Goal: Transaction & Acquisition: Obtain resource

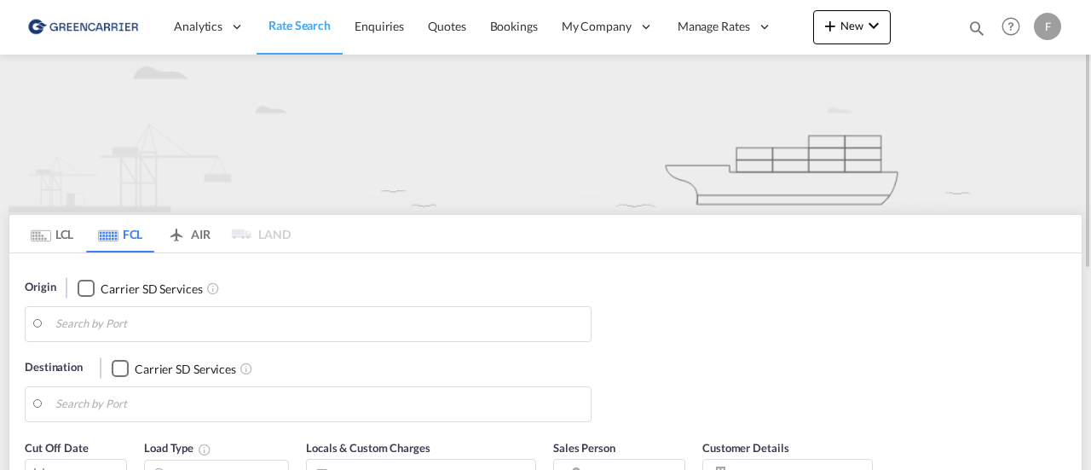
click at [59, 233] on md-tab-item "LCL" at bounding box center [52, 233] width 68 height 37
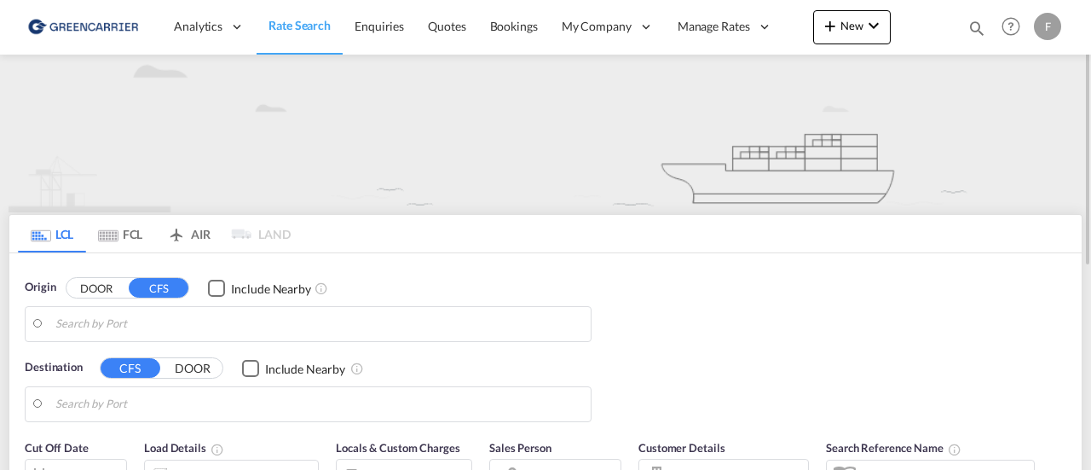
type input "SE-56232, [GEOGRAPHIC_DATA], [GEOGRAPHIC_DATA]"
type input "[GEOGRAPHIC_DATA], [GEOGRAPHIC_DATA]"
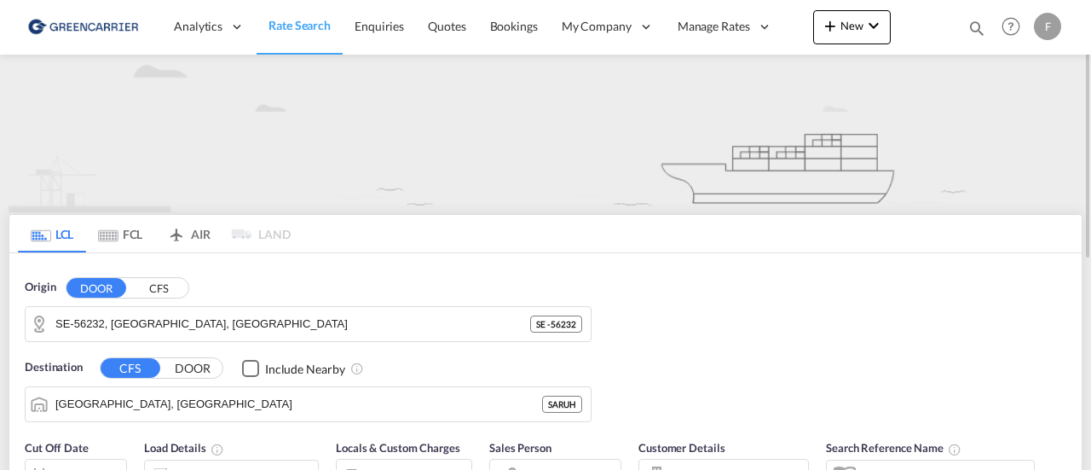
click at [169, 290] on button "CFS" at bounding box center [159, 288] width 60 height 20
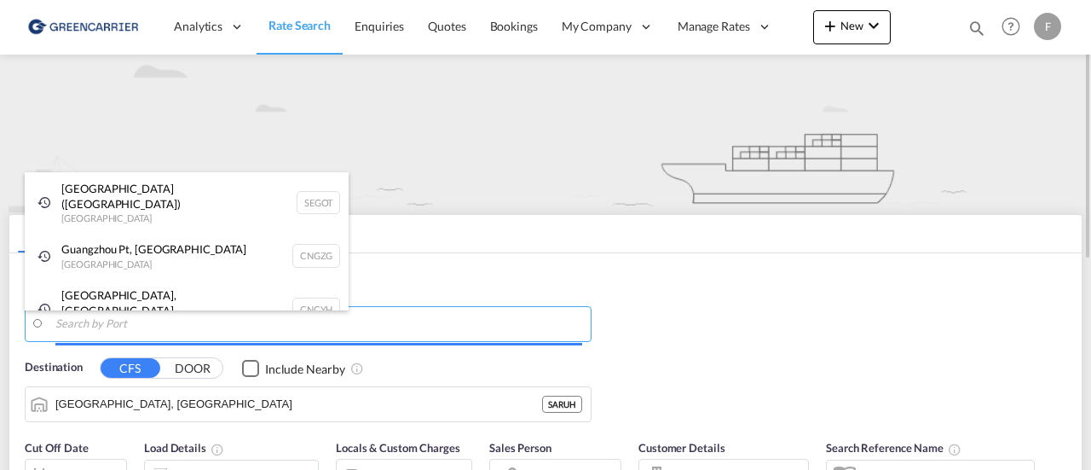
click at [205, 320] on body "Analytics Reports Dashboard Rate Search Enquiries Quotes Bookings" at bounding box center [545, 235] width 1091 height 470
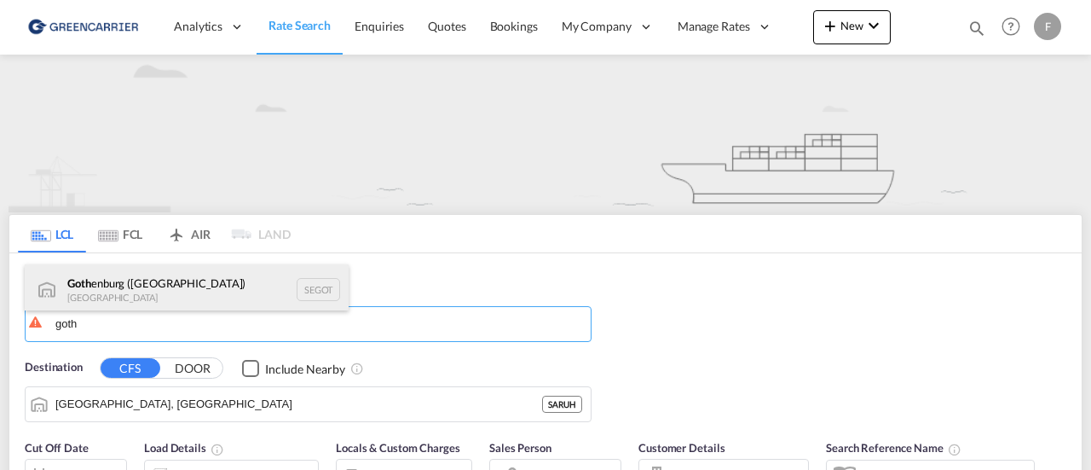
click at [203, 282] on div "Goth enburg (Goteborg) Sweden SEGOT" at bounding box center [187, 289] width 324 height 51
type input "[GEOGRAPHIC_DATA] ([GEOGRAPHIC_DATA]), [GEOGRAPHIC_DATA]"
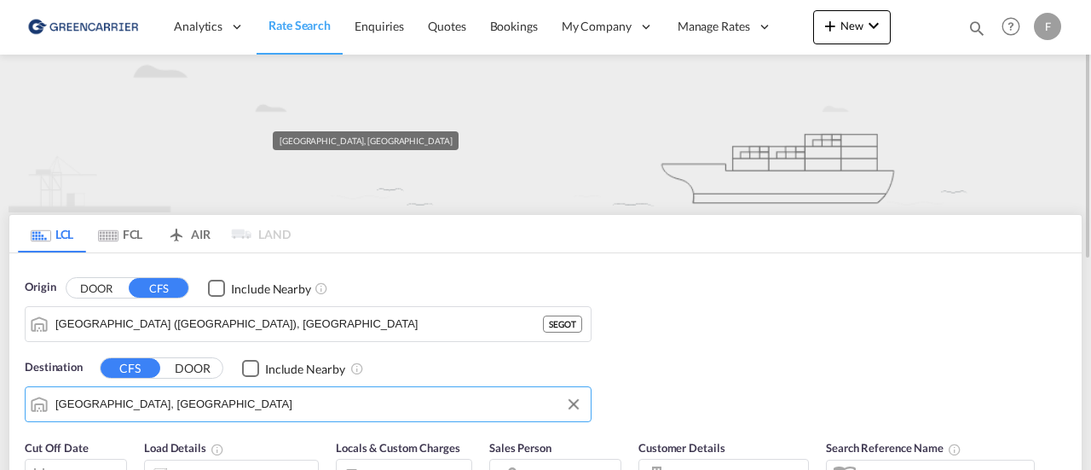
click at [198, 405] on input "Riyadh, SARUH" at bounding box center [318, 404] width 527 height 26
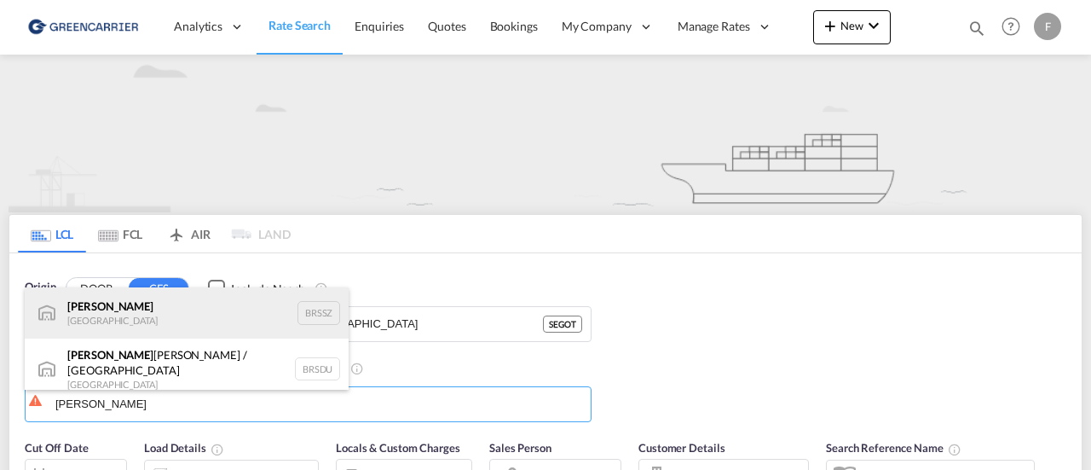
click at [118, 317] on div "Santos Brazil BRSSZ" at bounding box center [187, 312] width 324 height 51
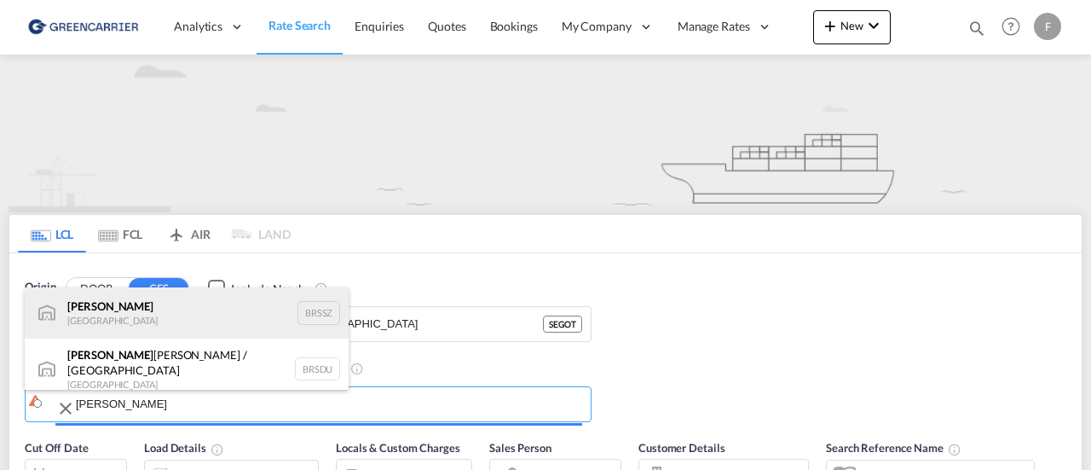
type input "Santos, BRSSZ"
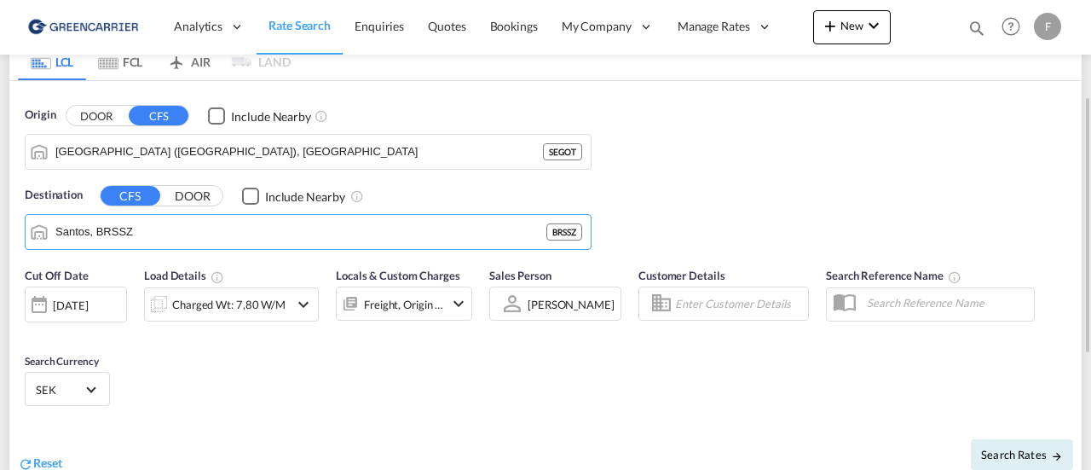
scroll to position [174, 0]
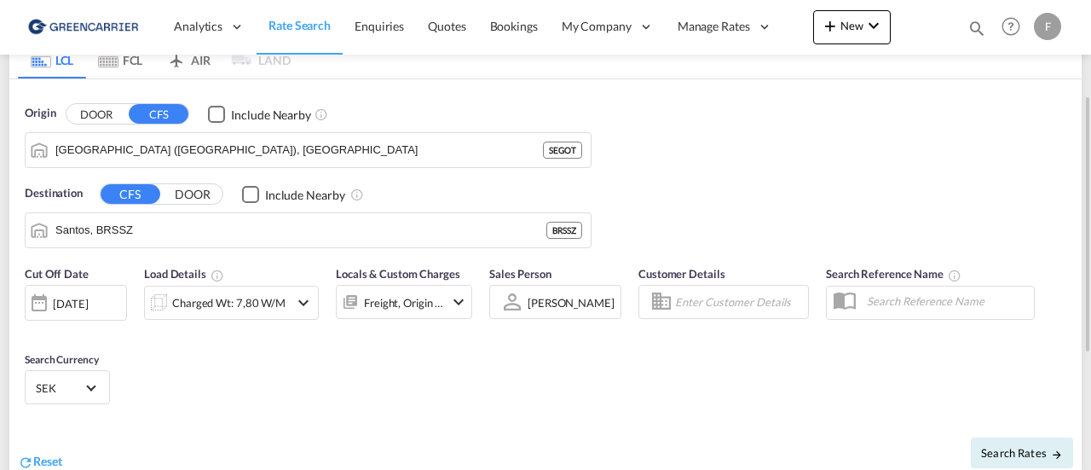
click at [274, 320] on div "Cut Off Date 07 Oct 2025 07/10/2025 Load Details Charged Wt: 7,80 W/M Locals & …" at bounding box center [248, 299] width 447 height 68
click at [252, 301] on div "Charged Wt: 7,80 W/M" at bounding box center [228, 303] width 113 height 24
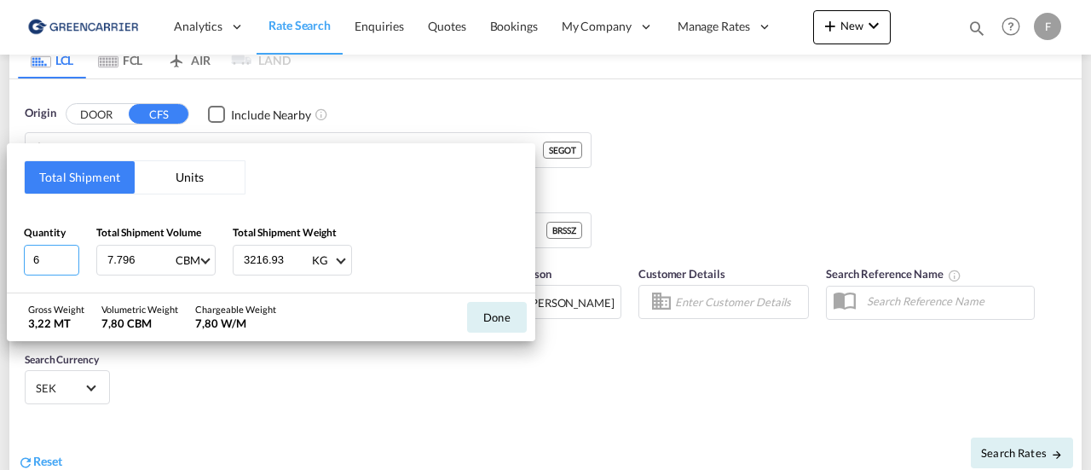
drag, startPoint x: 49, startPoint y: 254, endPoint x: 0, endPoint y: 258, distance: 49.6
click at [0, 258] on div "Total Shipment Units Quantity 6 Total Shipment Volume 7.796 CBM CBM CFT Total S…" at bounding box center [545, 235] width 1091 height 470
type input "1"
drag, startPoint x: 290, startPoint y: 259, endPoint x: 106, endPoint y: 283, distance: 185.6
click at [106, 283] on div "Total Shipment Units Quantity 1 Total Shipment Volume 7.796 CBM CBM CFT Total S…" at bounding box center [271, 217] width 528 height 149
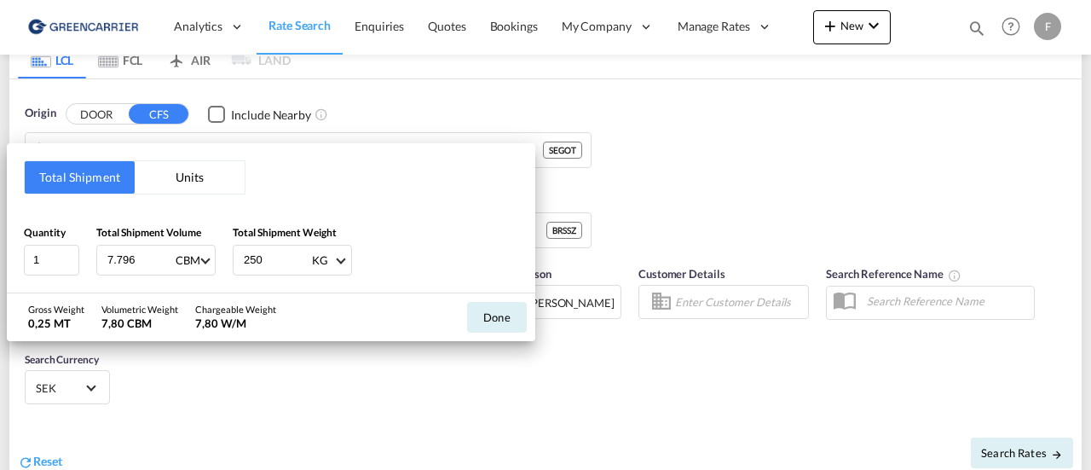
type input "250"
click at [149, 264] on input "7.796" at bounding box center [140, 259] width 68 height 29
drag, startPoint x: 149, startPoint y: 264, endPoint x: 10, endPoint y: 255, distance: 139.2
click at [10, 255] on div "Total Shipment Units Quantity 1 Total Shipment Volume 7.796 CBM CBM CFT Total S…" at bounding box center [271, 217] width 528 height 149
type input "0.538"
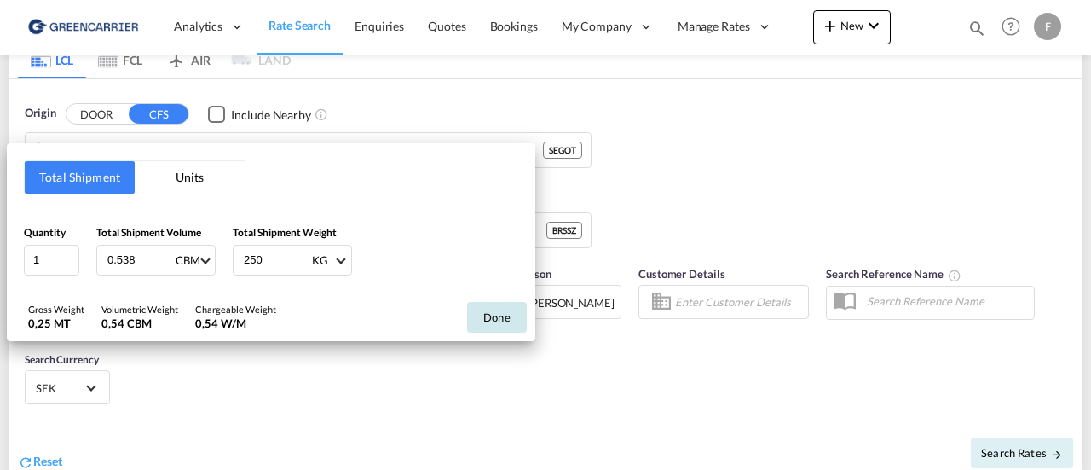
click at [493, 313] on button "Done" at bounding box center [497, 317] width 60 height 31
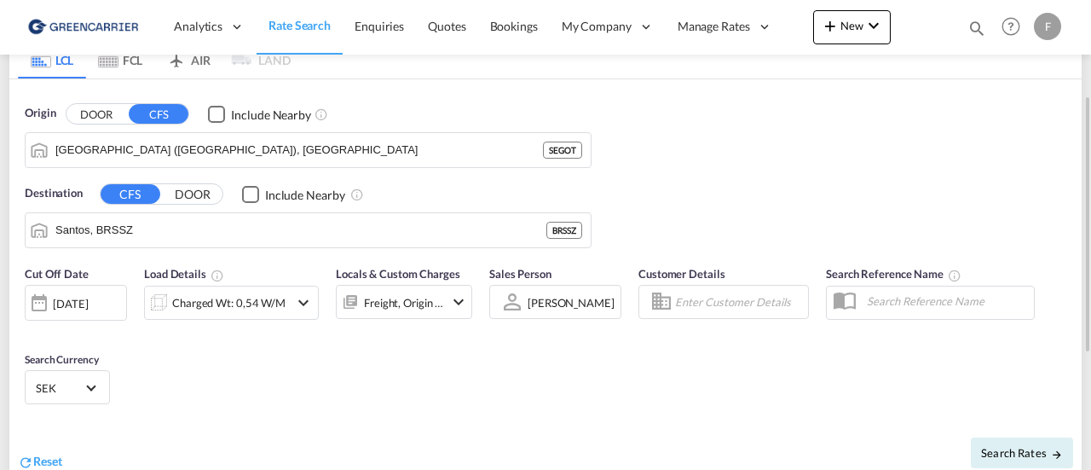
click at [686, 303] on input "Enter Customer Details" at bounding box center [739, 302] width 128 height 26
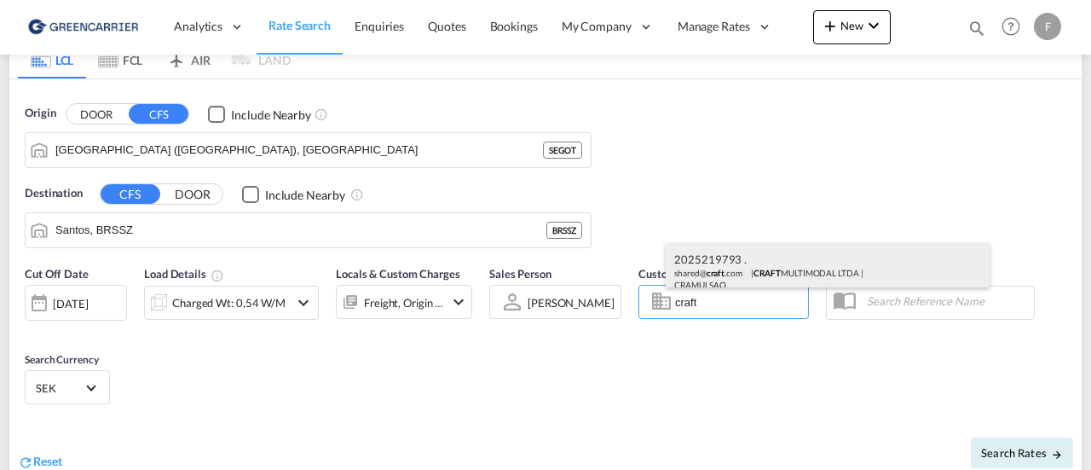
click at [717, 253] on div "2025219793 . shared@ craft .com | CRAFT MULTIMODAL LTDA | CRAMULSAO" at bounding box center [828, 271] width 324 height 56
type input "CRAFT MULTIMODAL LTDA, 2025219793 ., shared@craft.com"
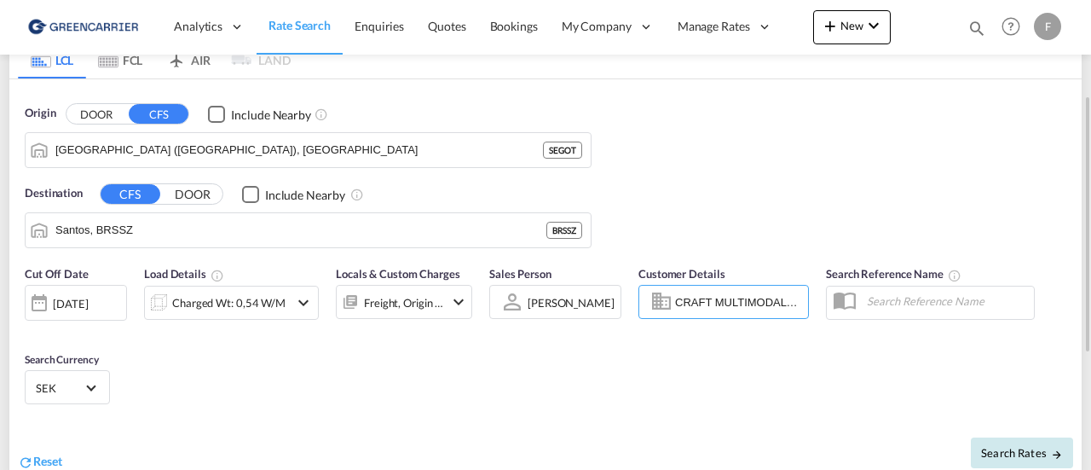
click at [1019, 456] on span "Search Rates" at bounding box center [1022, 453] width 82 height 14
type input "SEGOT to BRSSZ / 7 Oct 2025"
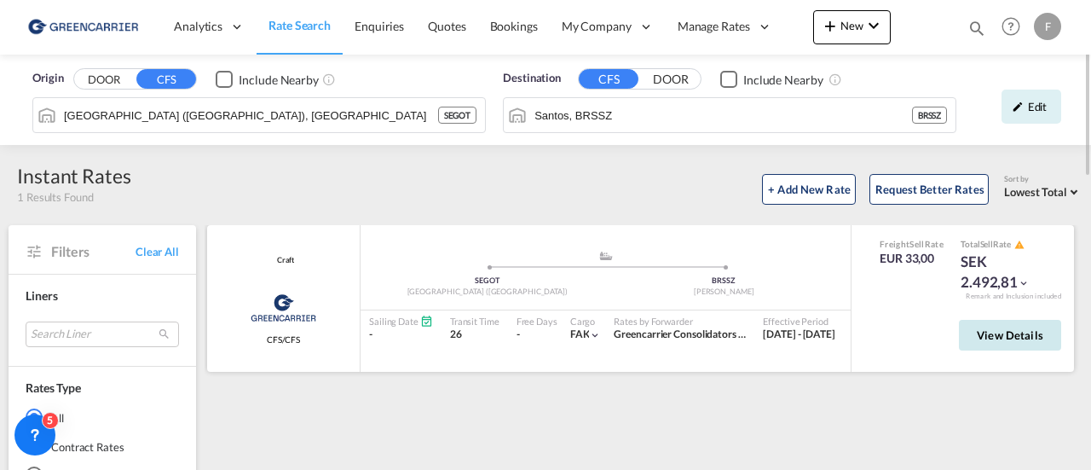
click at [991, 339] on span "View Details" at bounding box center [1010, 335] width 66 height 14
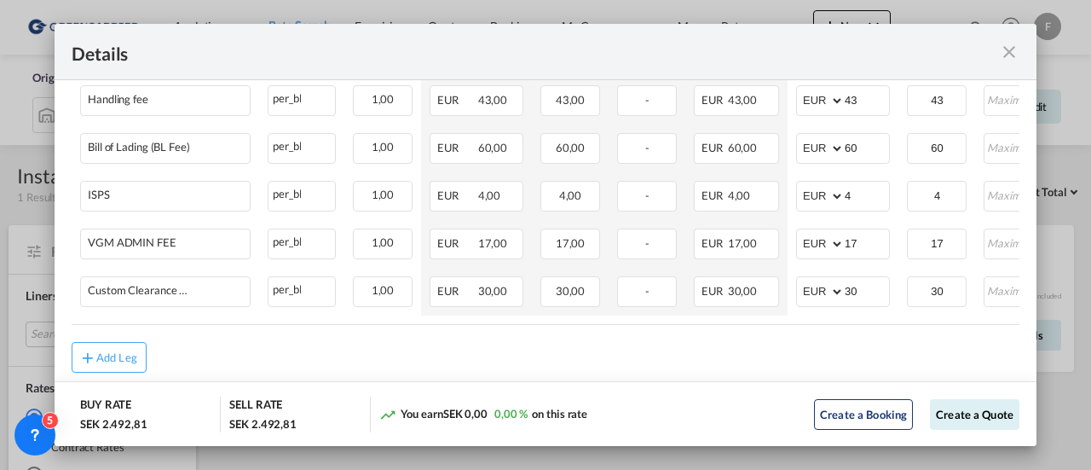
scroll to position [0, 274]
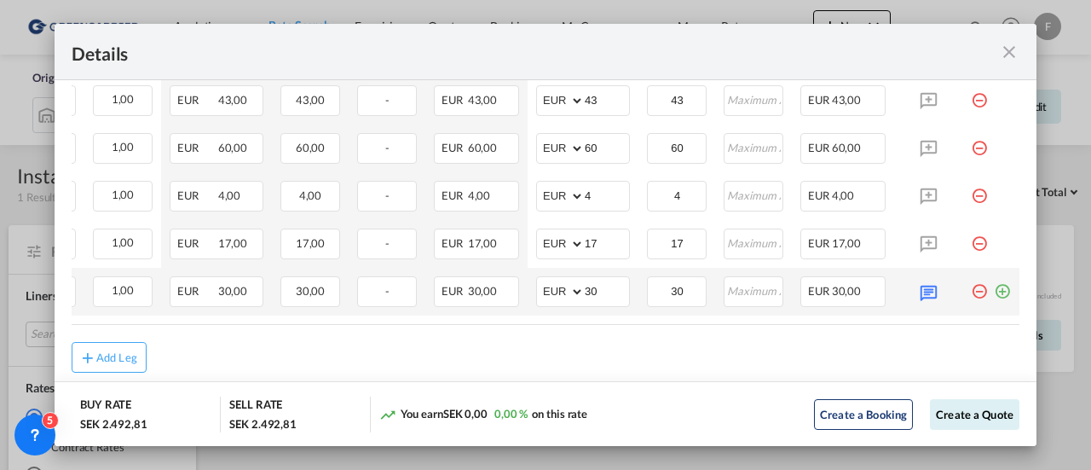
click at [994, 287] on md-icon "icon-plus-circle-outline green-400-fg" at bounding box center [1002, 284] width 17 height 17
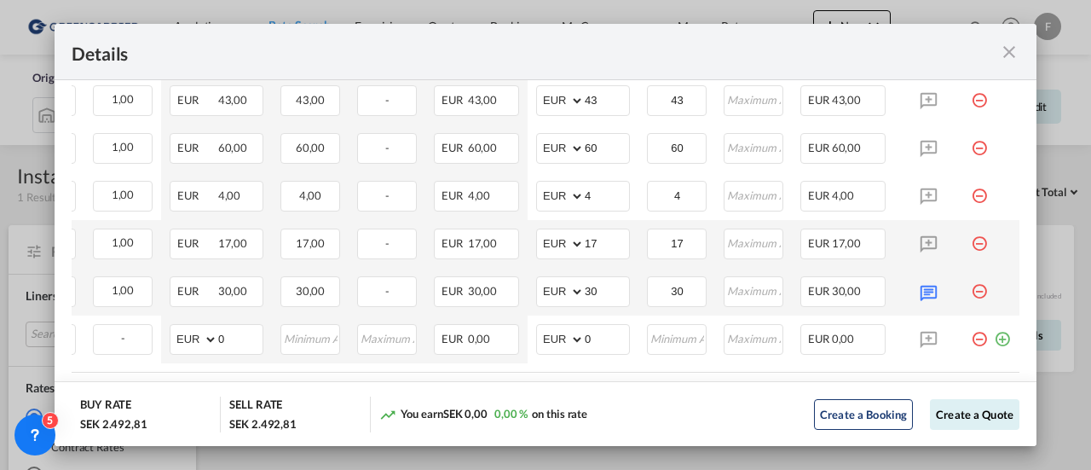
scroll to position [0, 0]
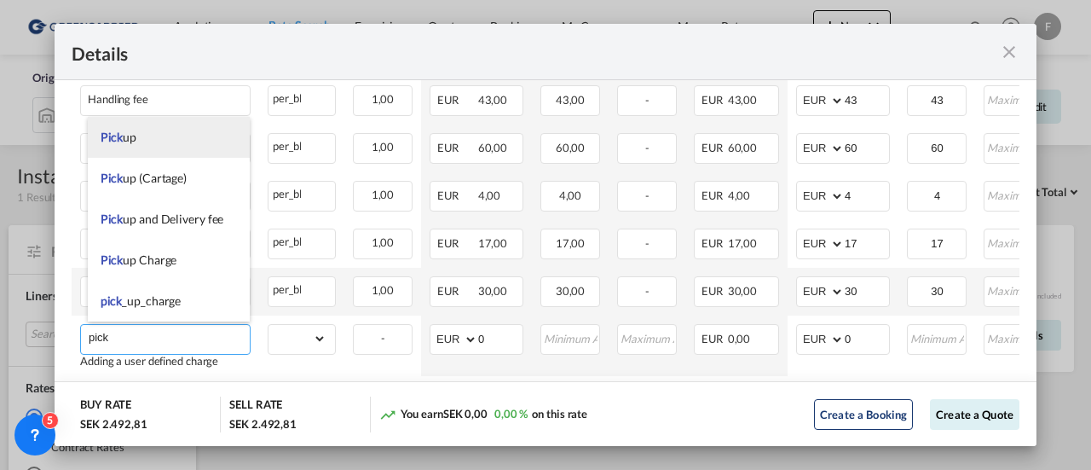
click at [131, 141] on span "Pick up" at bounding box center [119, 137] width 36 height 14
type input "Pick up"
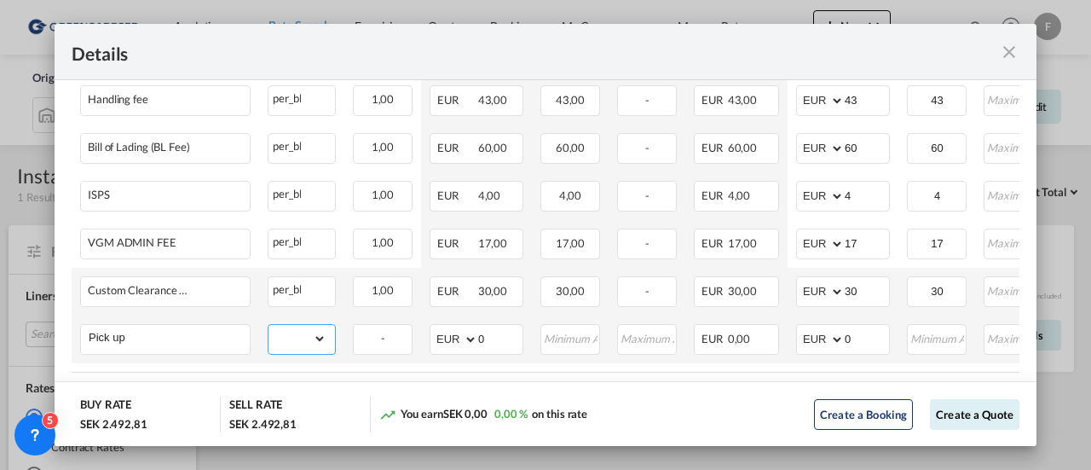
click at [283, 336] on select "gross_weight volumetric_weight per_shipment per_bl per_km per_hawb per_kg flat …" at bounding box center [297, 338] width 58 height 27
select select "per_shipment"
click at [268, 325] on select "gross_weight volumetric_weight per_shipment per_bl per_km per_hawb per_kg flat …" at bounding box center [297, 338] width 58 height 27
click at [862, 334] on input "0" at bounding box center [866, 338] width 44 height 26
drag, startPoint x: 862, startPoint y: 334, endPoint x: 781, endPoint y: 353, distance: 83.1
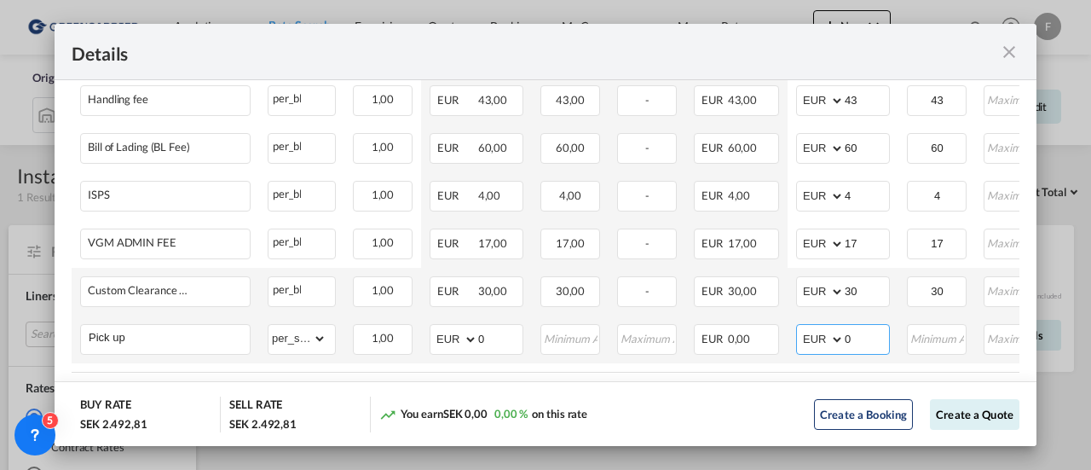
click at [781, 353] on tr "Pick up Please Enter Already Exists gross_weight volumetric_weight per_shipment…" at bounding box center [675, 339] width 1207 height 48
type input "105"
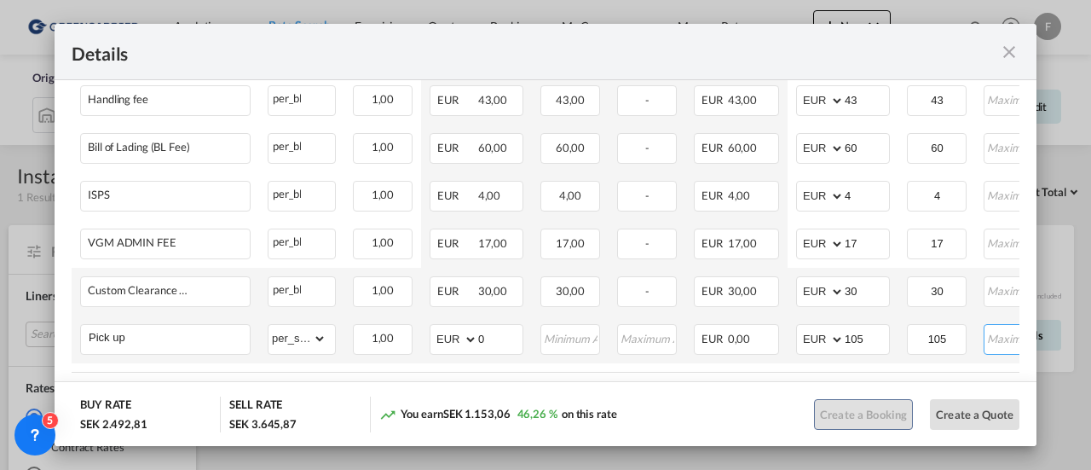
scroll to position [0, 37]
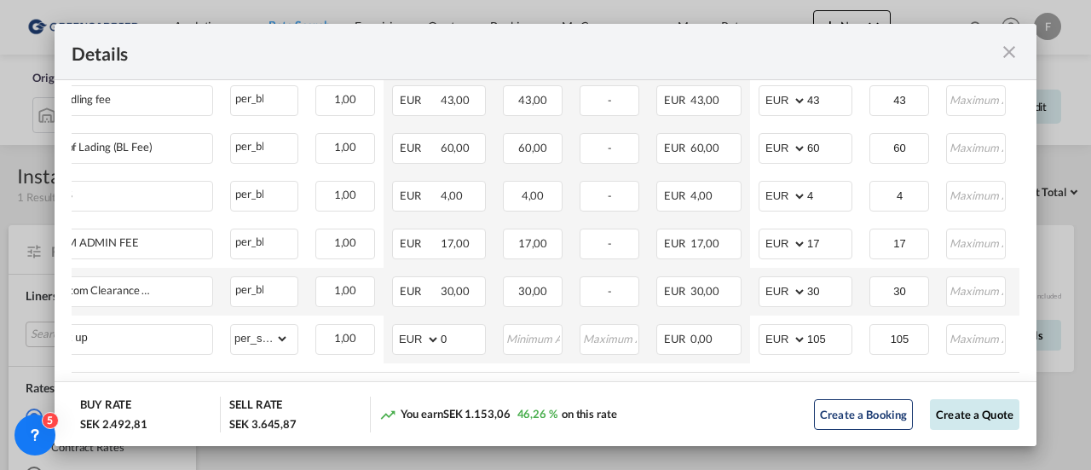
click at [938, 410] on button "Create a Quote" at bounding box center [974, 414] width 89 height 31
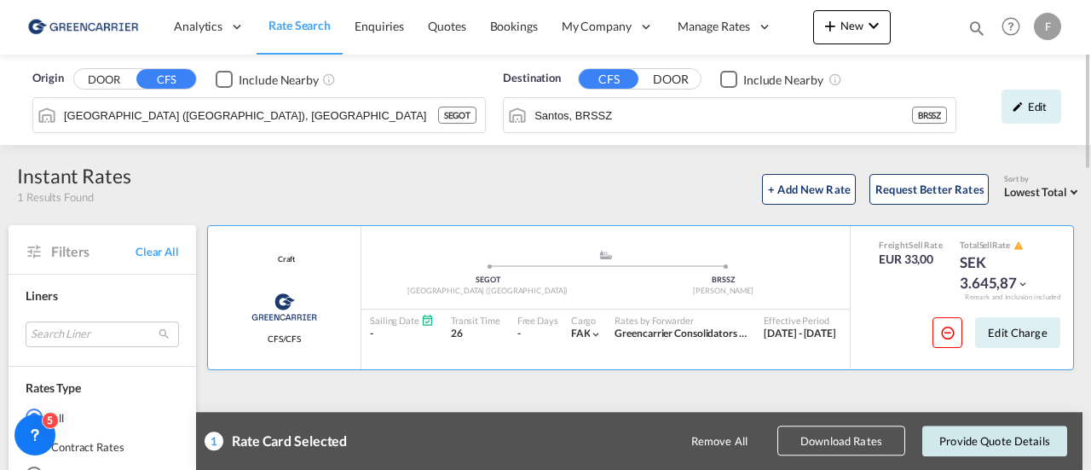
click at [948, 435] on button "Provide Quote Details" at bounding box center [994, 440] width 145 height 31
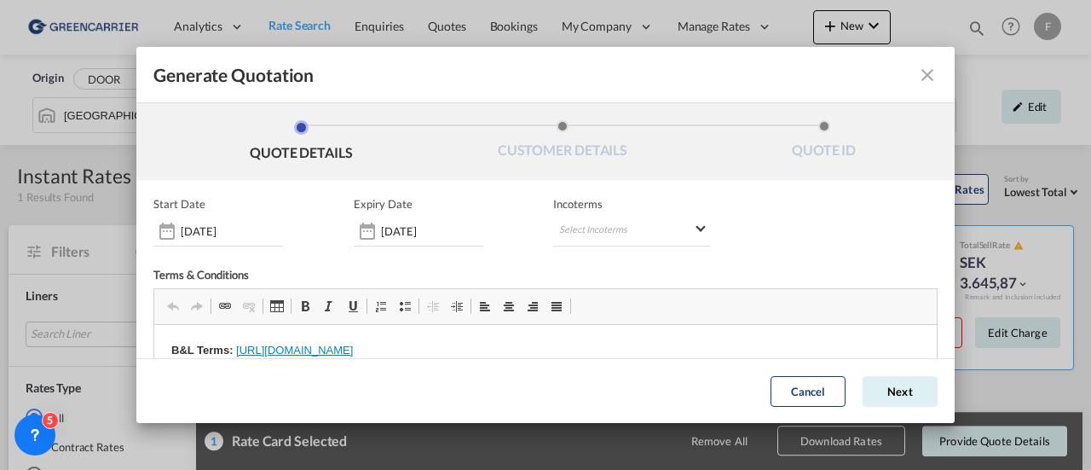
scroll to position [0, 0]
click at [627, 229] on md-select "Select Incoterms DPU - export Delivery at Place Unloaded DAP - import Delivered…" at bounding box center [631, 231] width 157 height 31
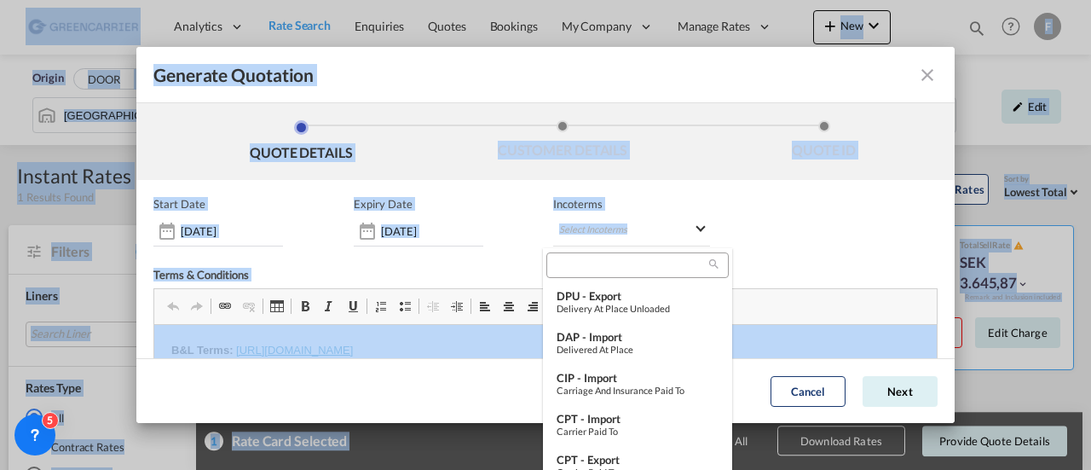
drag, startPoint x: 627, startPoint y: 229, endPoint x: 578, endPoint y: 264, distance: 60.5
click at [578, 264] on body "Analytics Reports Dashboard Rate Search Enquiries Quotes Bookings" at bounding box center [545, 235] width 1091 height 470
click at [806, 230] on md-backdrop at bounding box center [545, 235] width 1091 height 470
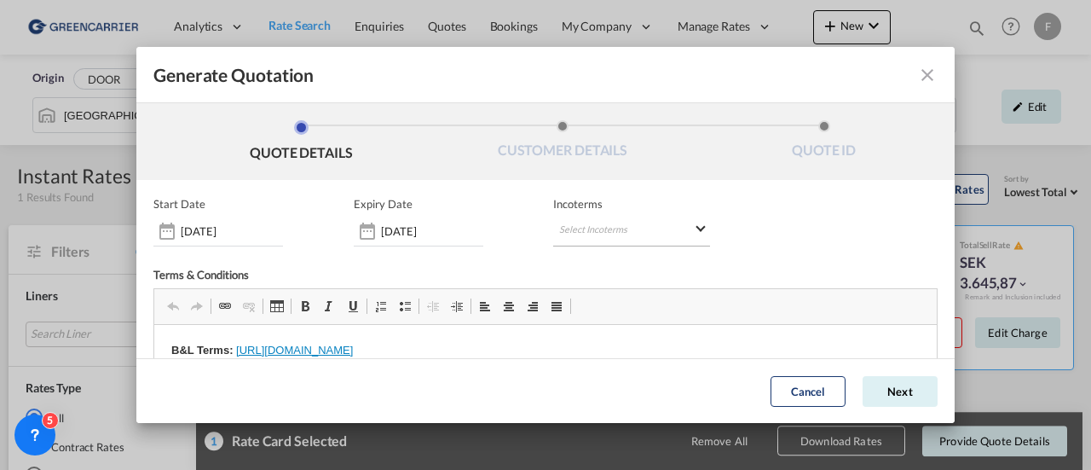
click at [579, 230] on md-select "Select Incoterms" at bounding box center [631, 231] width 157 height 31
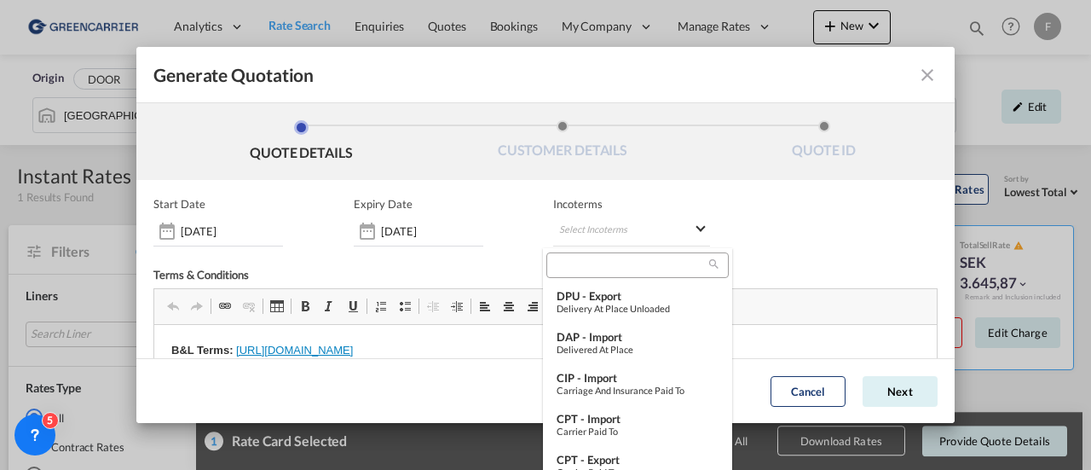
click at [569, 258] on input "search" at bounding box center [630, 264] width 158 height 15
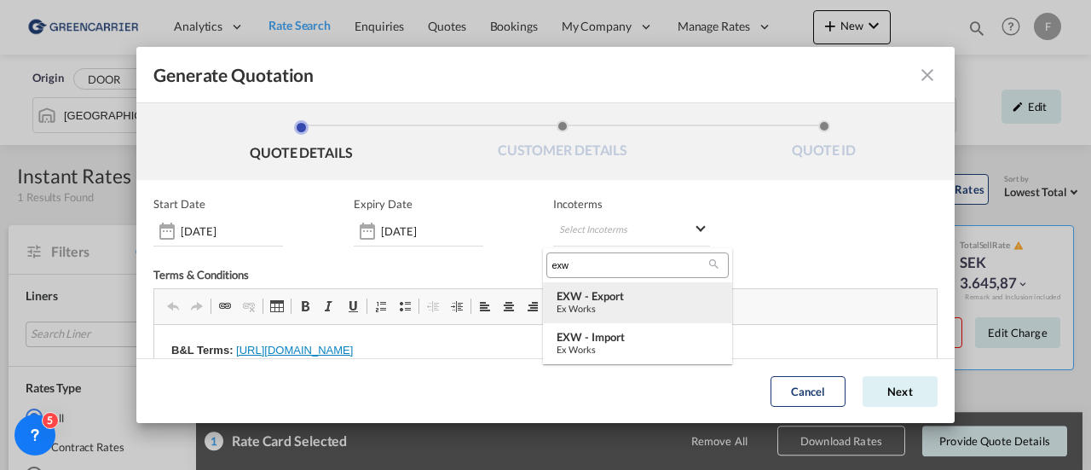
type input "exw"
click at [581, 303] on div "Ex Works" at bounding box center [637, 308] width 162 height 11
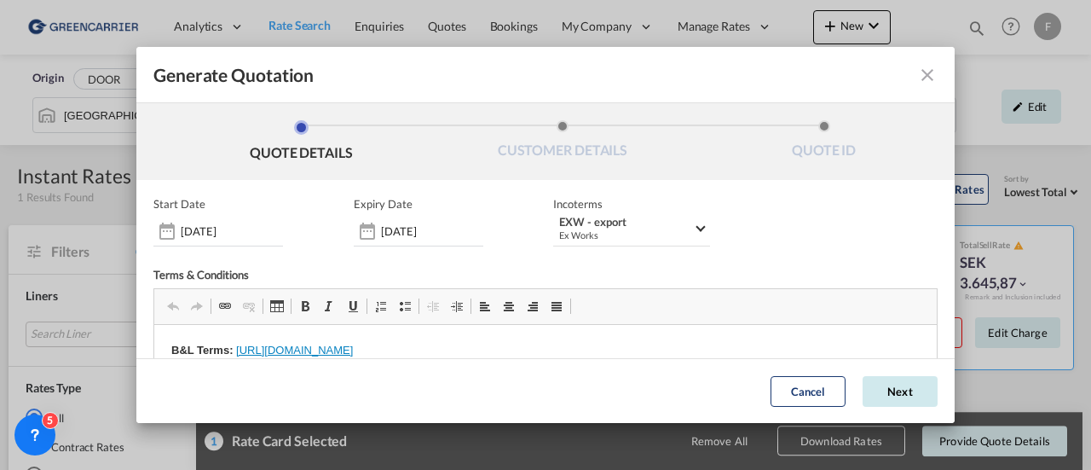
click at [862, 383] on button "Next" at bounding box center [899, 391] width 75 height 31
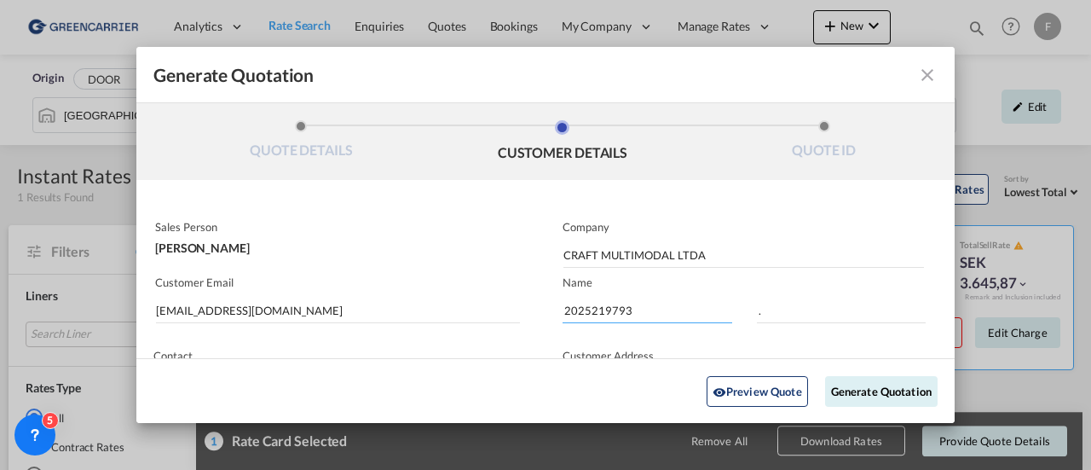
click at [588, 317] on input "2025219793" at bounding box center [647, 310] width 170 height 26
paste input "20435"
type input "2025220435"
click at [850, 395] on button "Generate Quotation" at bounding box center [881, 390] width 112 height 31
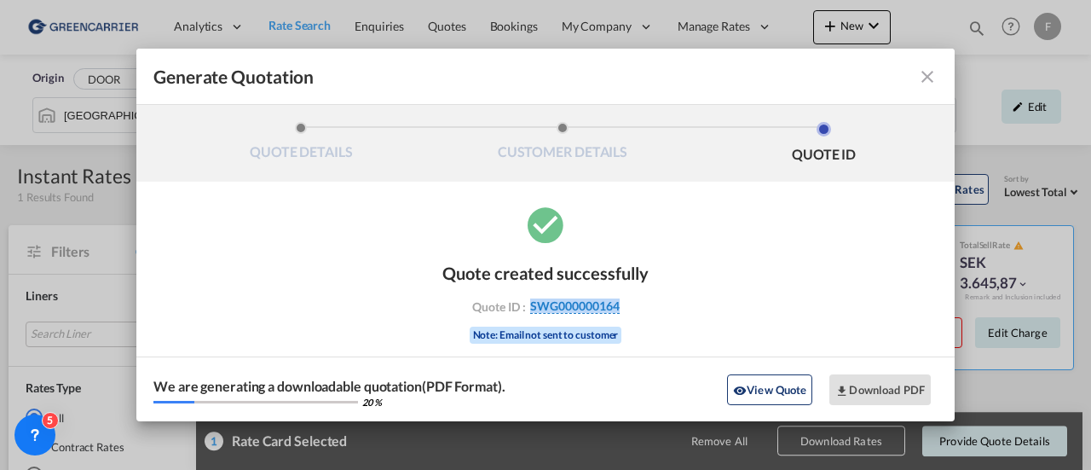
drag, startPoint x: 631, startPoint y: 298, endPoint x: 530, endPoint y: 304, distance: 100.7
click at [530, 304] on div "Quote ID : SWG000000164" at bounding box center [546, 305] width 198 height 15
copy span "SWG000000164"
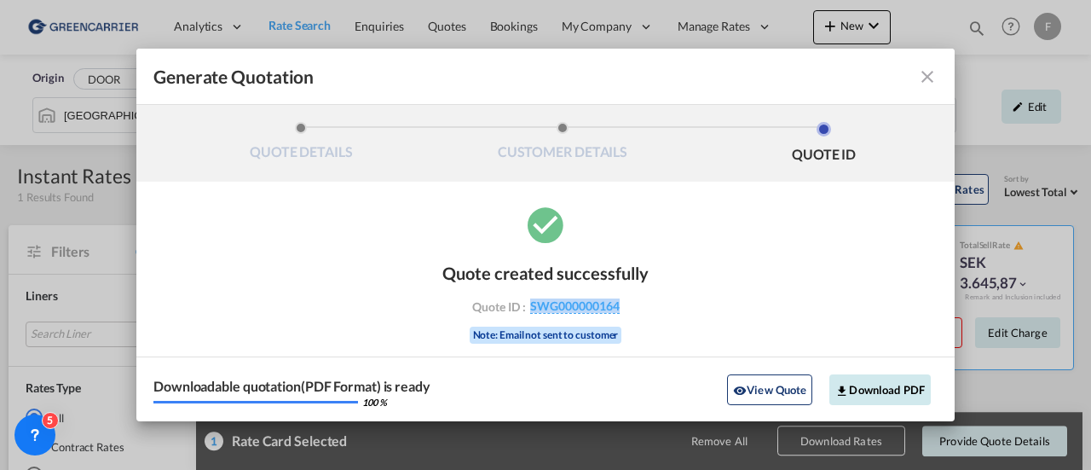
click at [866, 383] on button "Download PDF" at bounding box center [879, 389] width 101 height 31
click at [928, 74] on md-icon "icon-close fg-AAA8AD cursor m-0" at bounding box center [927, 76] width 20 height 20
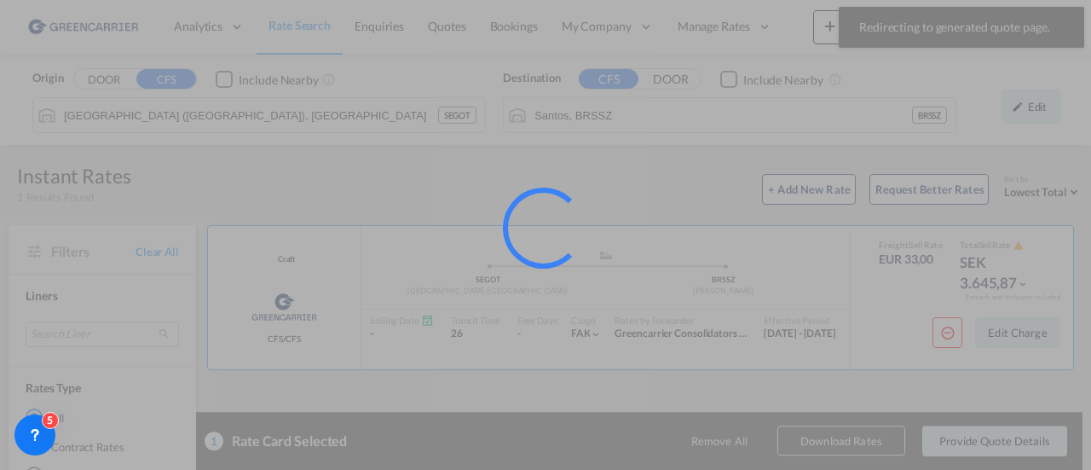
click at [1046, 31] on div at bounding box center [545, 235] width 1091 height 470
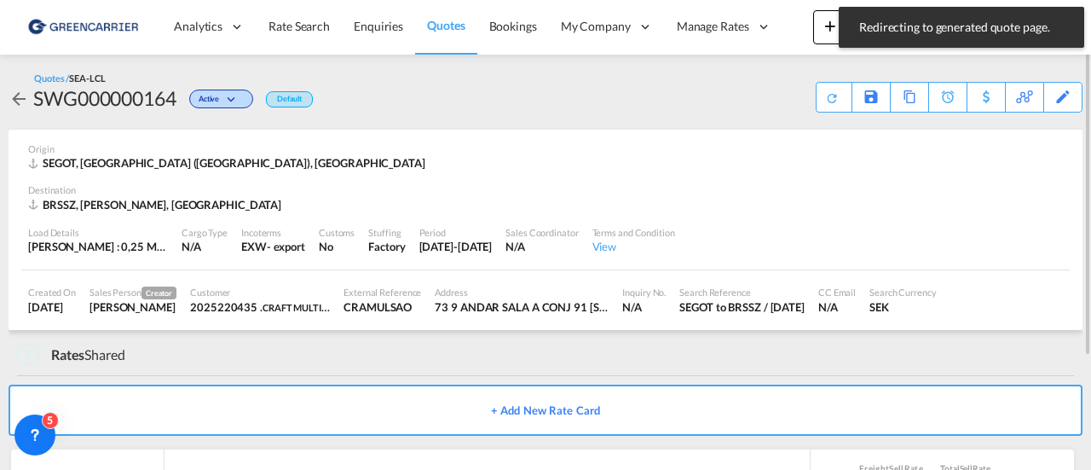
click at [1023, 62] on div "Quotes / SEA-LCL SWG000000164 Active Default Save As Template Copy Quote Set Re…" at bounding box center [546, 92] width 1074 height 75
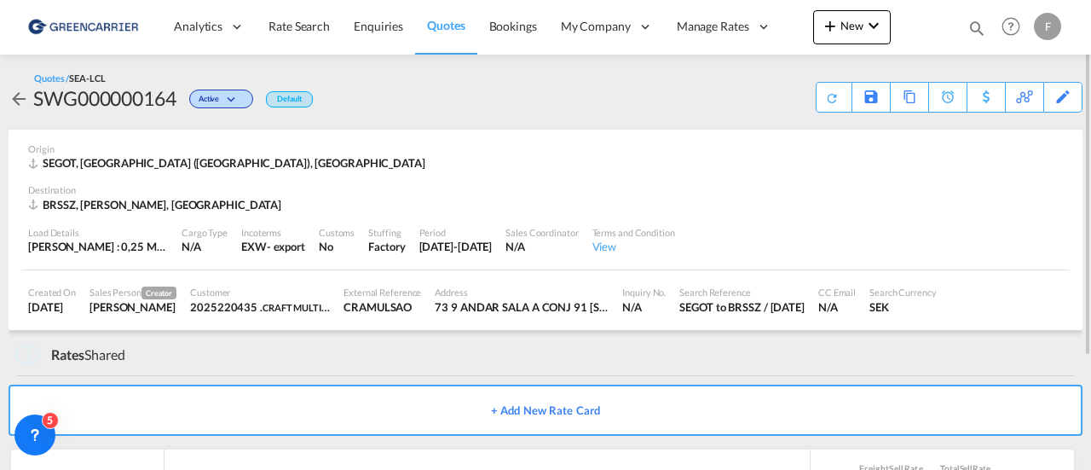
click at [1043, 22] on div "F" at bounding box center [1047, 26] width 27 height 27
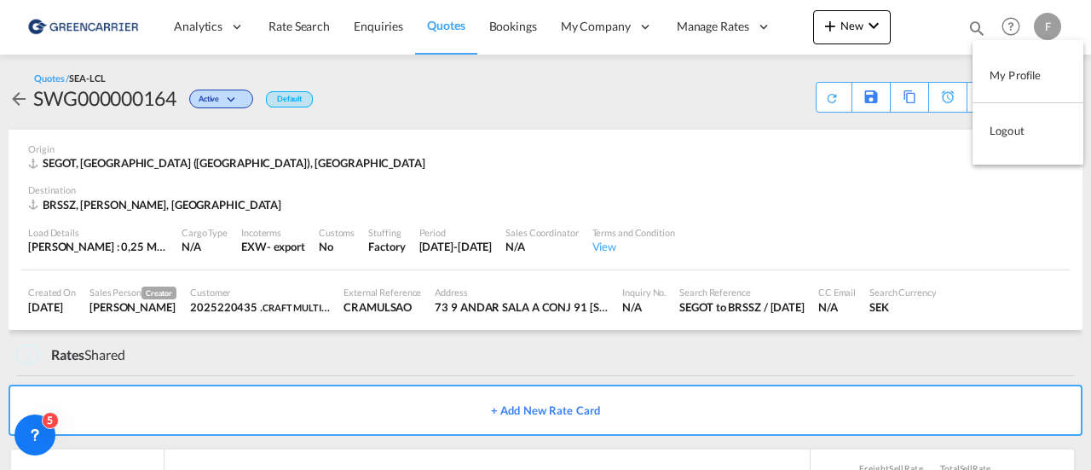
click at [1012, 66] on button "My Profile" at bounding box center [1027, 75] width 111 height 34
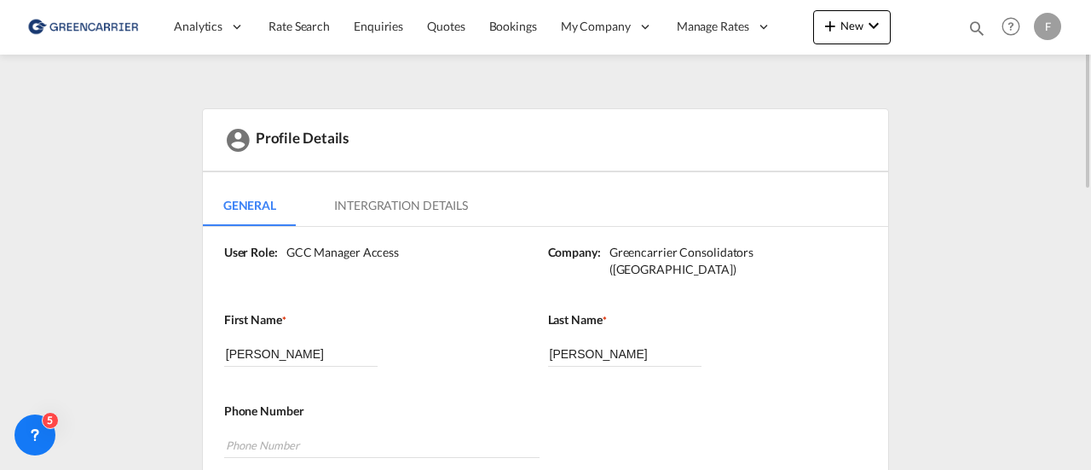
click at [1048, 28] on div "F" at bounding box center [1047, 26] width 27 height 27
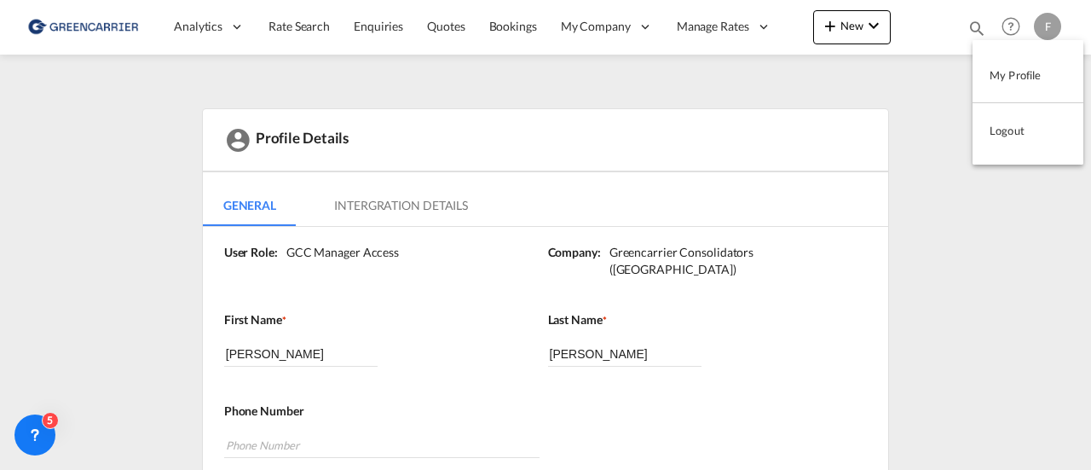
click at [1005, 138] on button "Logout" at bounding box center [1027, 130] width 111 height 34
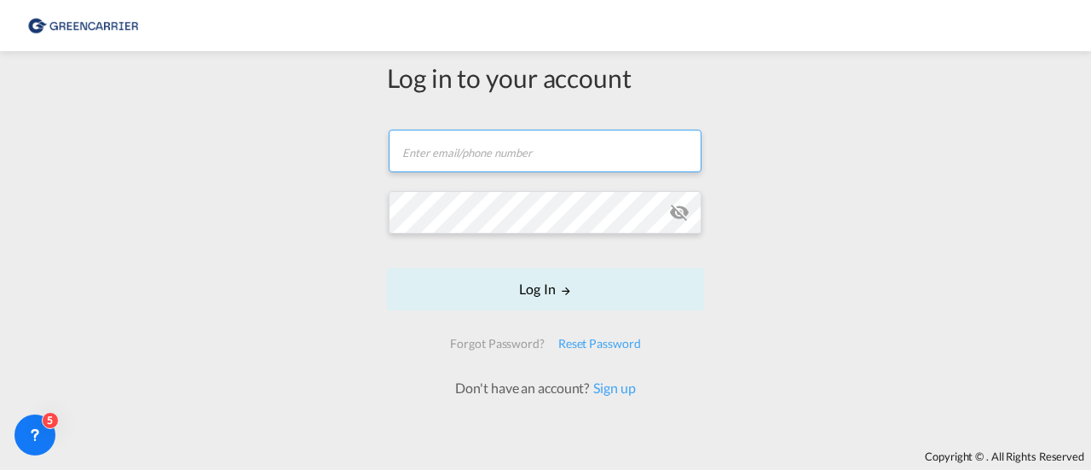
click at [543, 147] on input "text" at bounding box center [545, 151] width 313 height 43
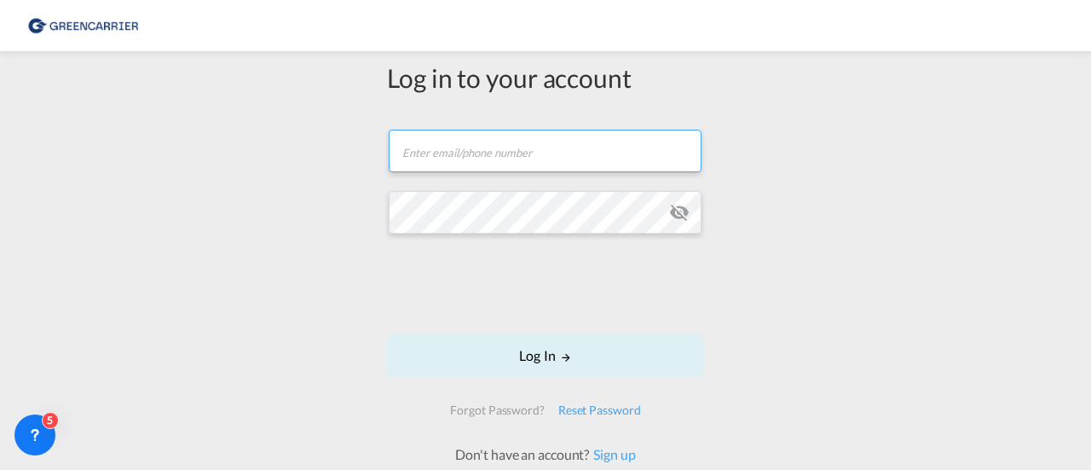
type input "[PERSON_NAME][EMAIL_ADDRESS][DOMAIN_NAME]"
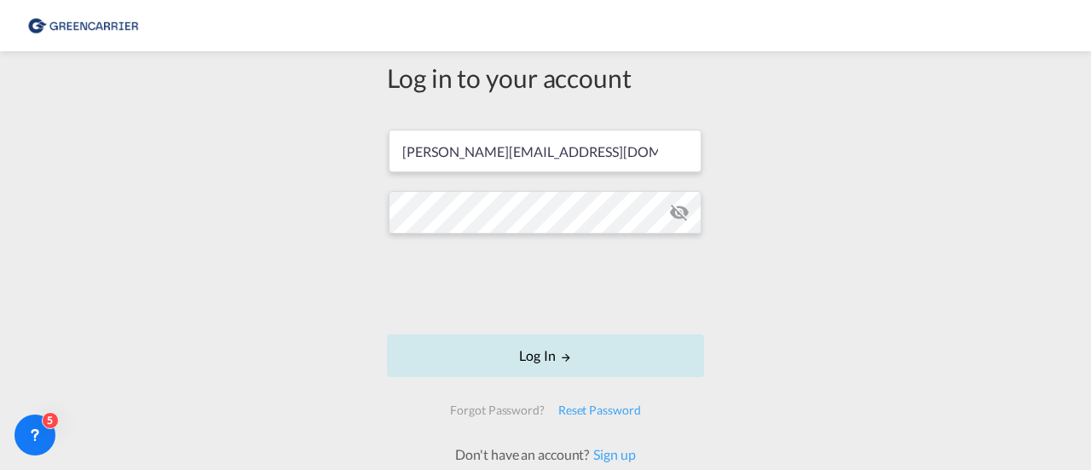
click at [497, 355] on button "Log In" at bounding box center [545, 355] width 317 height 43
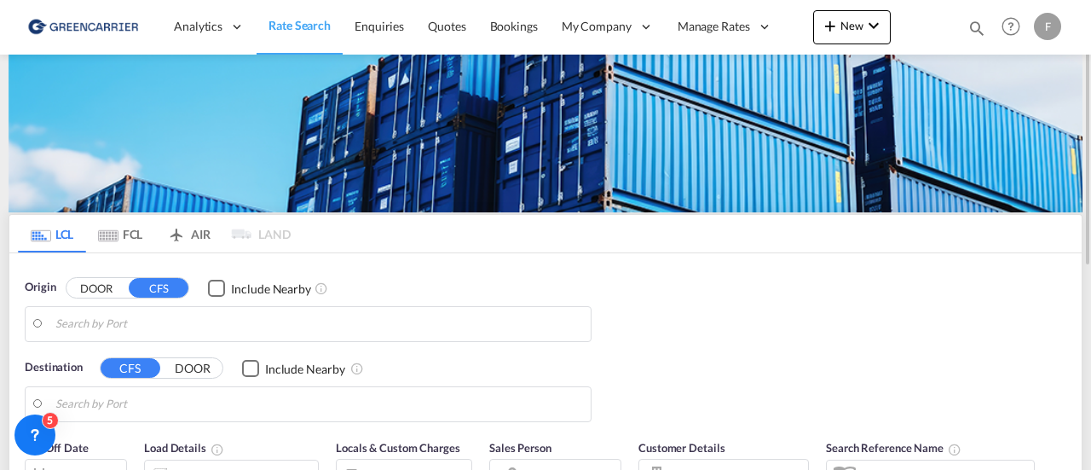
type input "[GEOGRAPHIC_DATA] ([GEOGRAPHIC_DATA]), [GEOGRAPHIC_DATA]"
type input "Santos, BRSSZ"
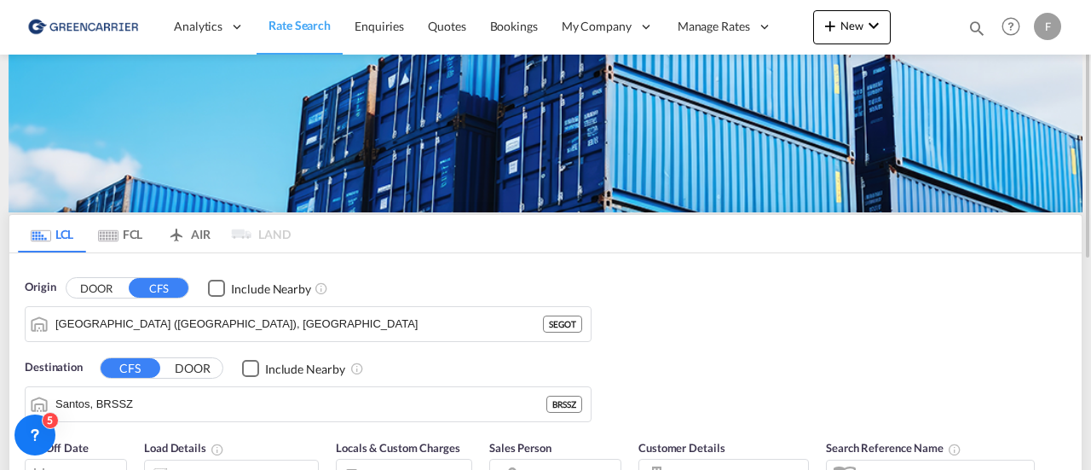
click at [89, 36] on img at bounding box center [83, 27] width 115 height 38
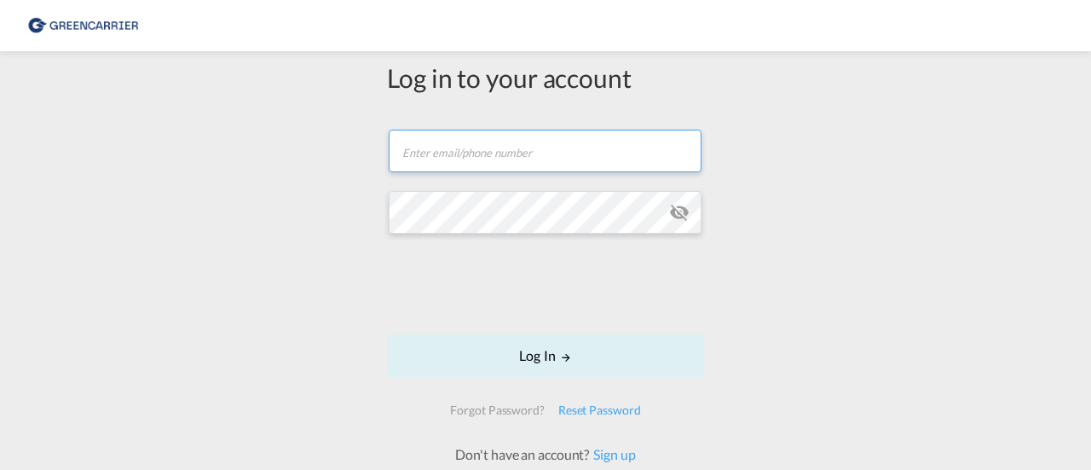
click at [551, 156] on input "text" at bounding box center [545, 151] width 313 height 43
type input "[PERSON_NAME][EMAIL_ADDRESS][DOMAIN_NAME]"
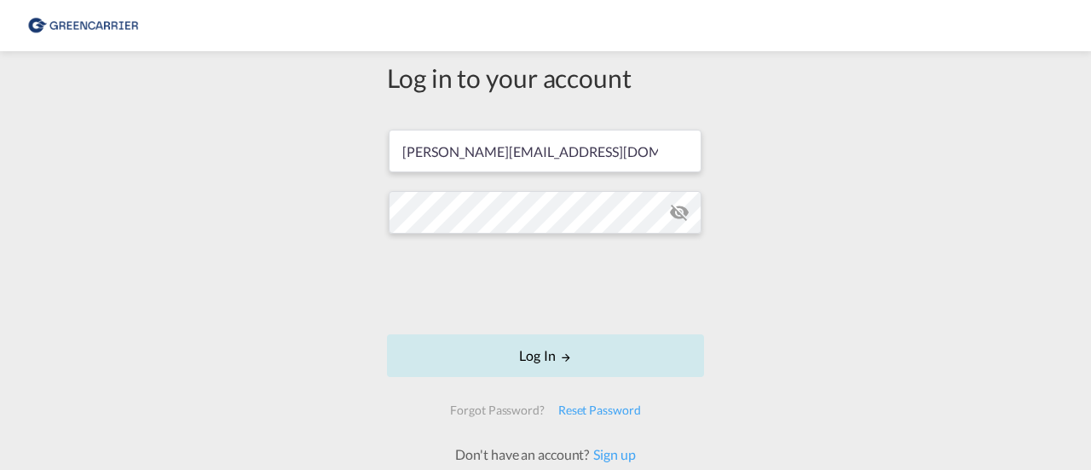
click at [542, 349] on button "Log In" at bounding box center [545, 355] width 317 height 43
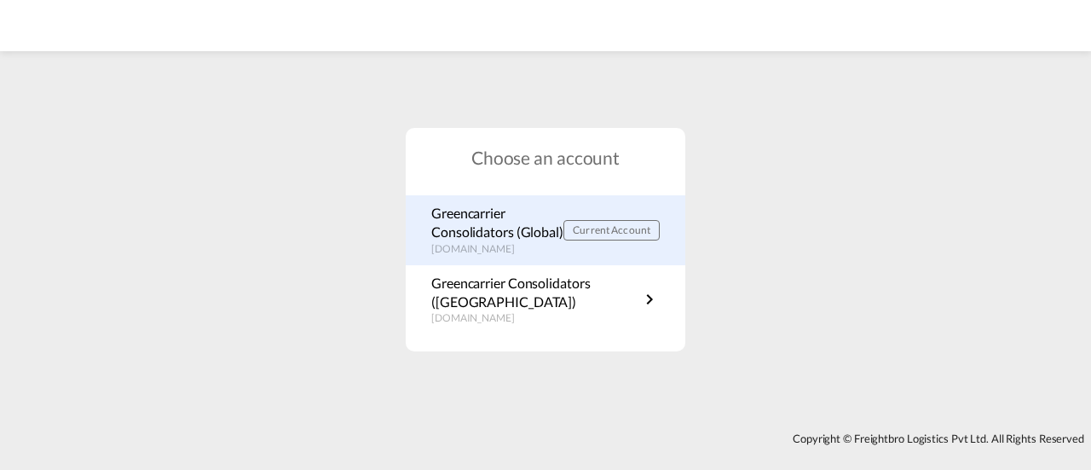
click at [490, 222] on p "Greencarrier Consolidators (Global)" at bounding box center [497, 223] width 132 height 38
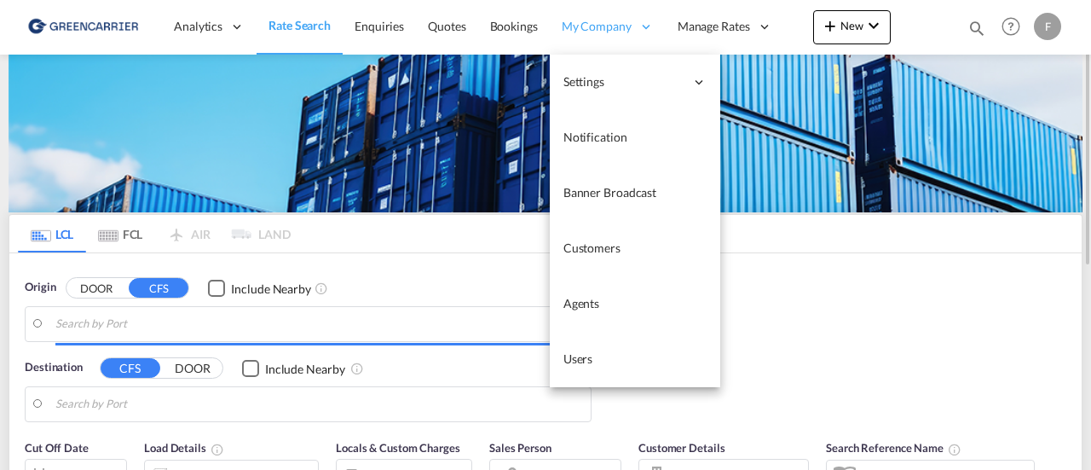
type input "SE-11123, Stockholm, Stockholm"
type input "Singapore, SGSIN"
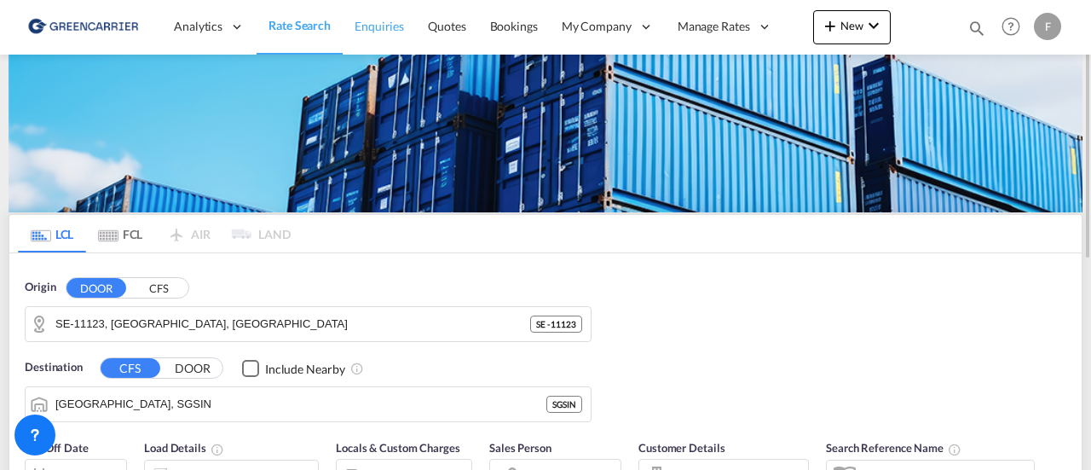
click at [364, 21] on span "Enquiries" at bounding box center [378, 26] width 49 height 14
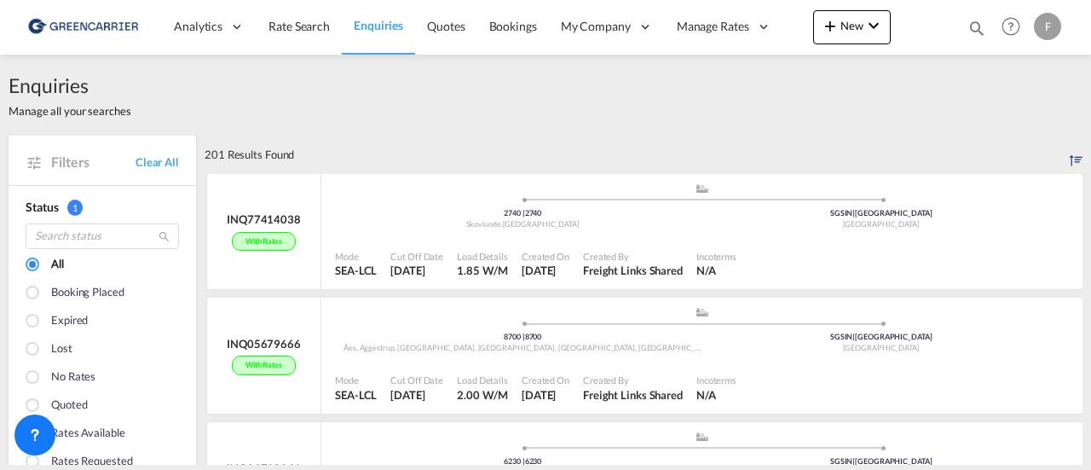
click at [286, 103] on div "Enquiries Manage all your searches" at bounding box center [546, 95] width 1074 height 81
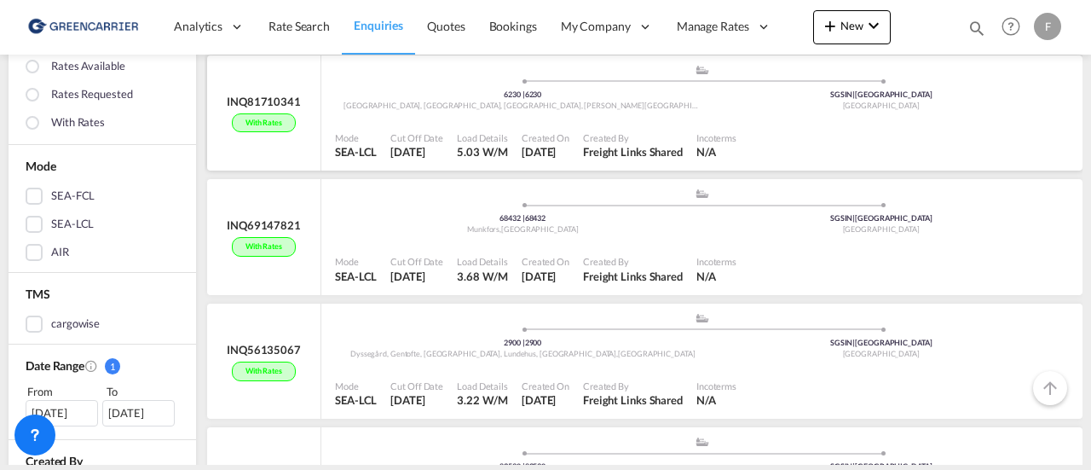
scroll to position [367, 0]
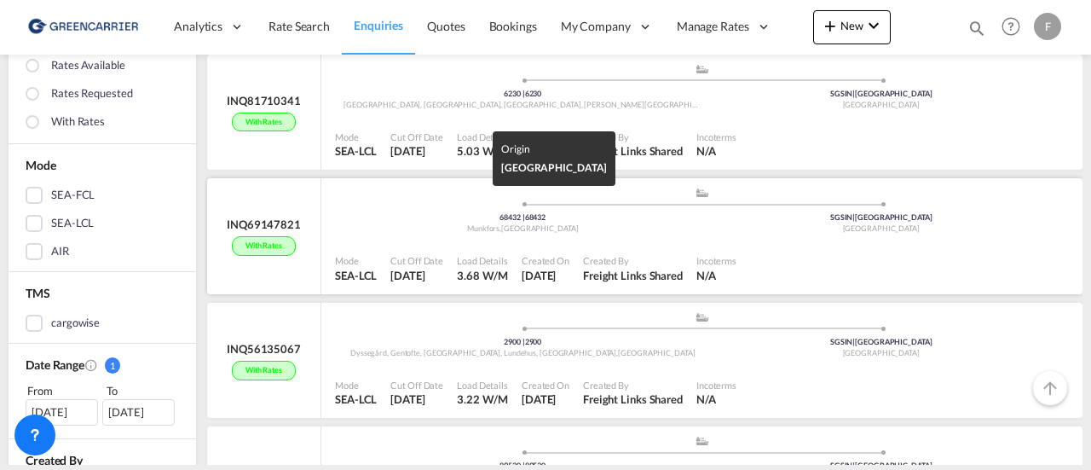
click at [666, 228] on div "Munkfors , Sweden" at bounding box center [522, 228] width 359 height 11
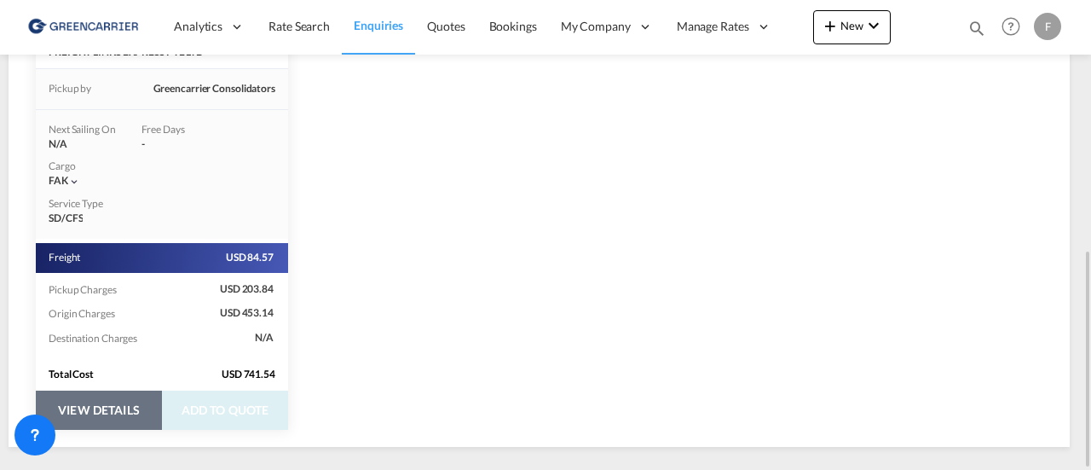
scroll to position [538, 0]
click at [123, 407] on button "VIEW DETAILS" at bounding box center [99, 410] width 126 height 39
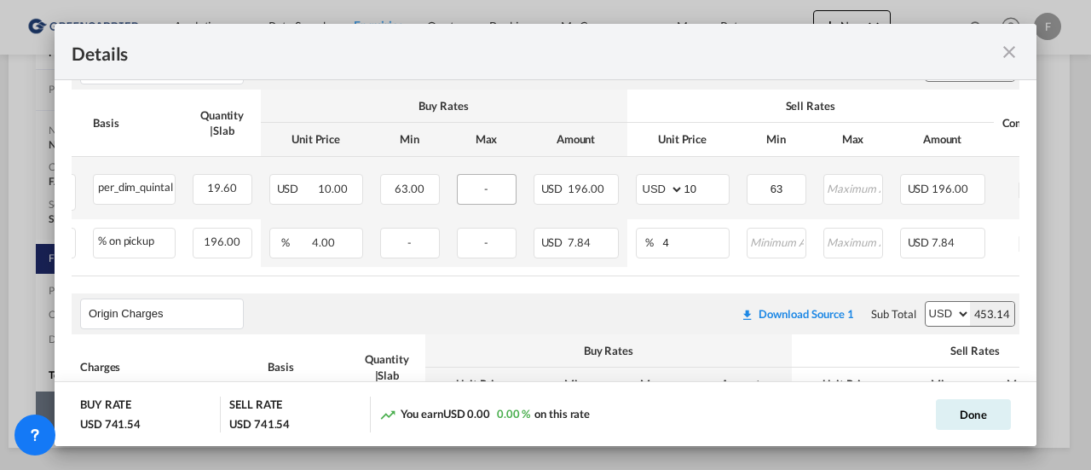
scroll to position [0, 247]
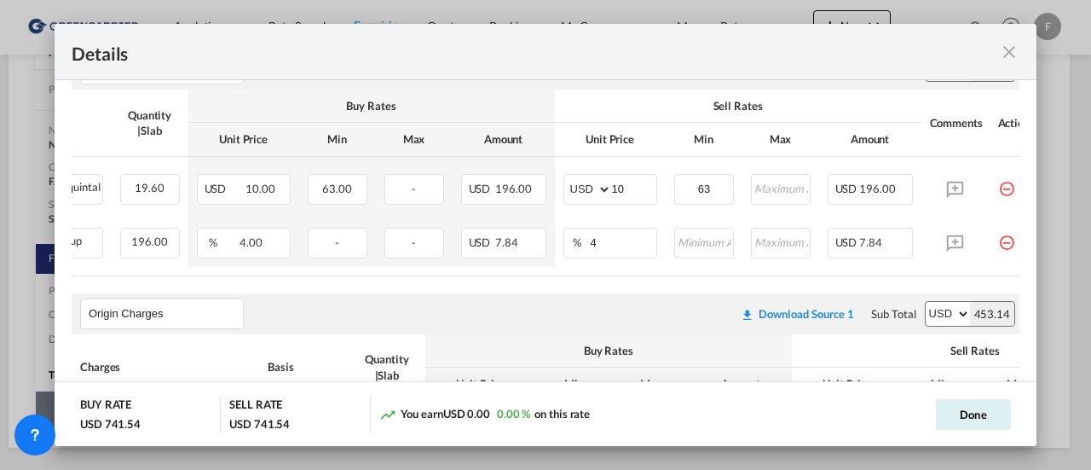
click at [1005, 48] on md-icon "icon-close fg-AAA8AD m-0 cursor" at bounding box center [1009, 52] width 20 height 20
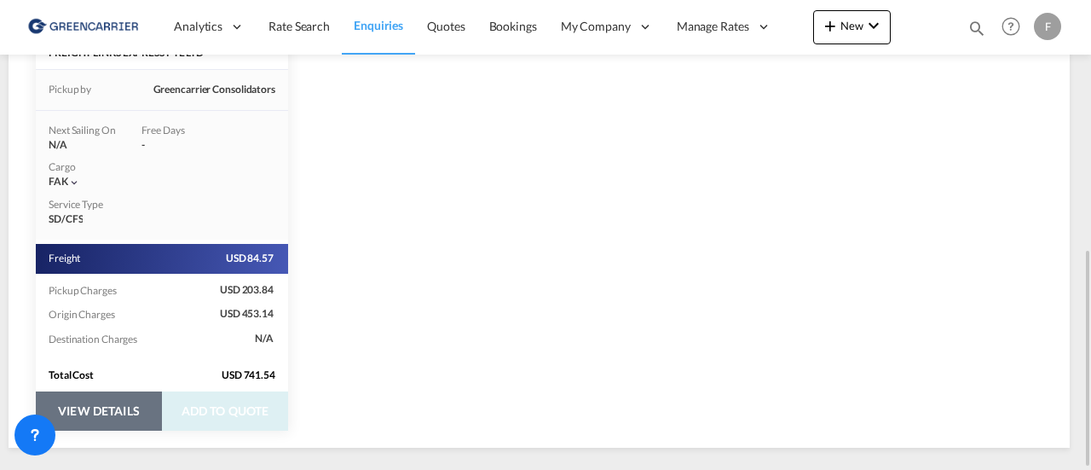
click at [395, 33] on span "Enquiries" at bounding box center [378, 25] width 49 height 17
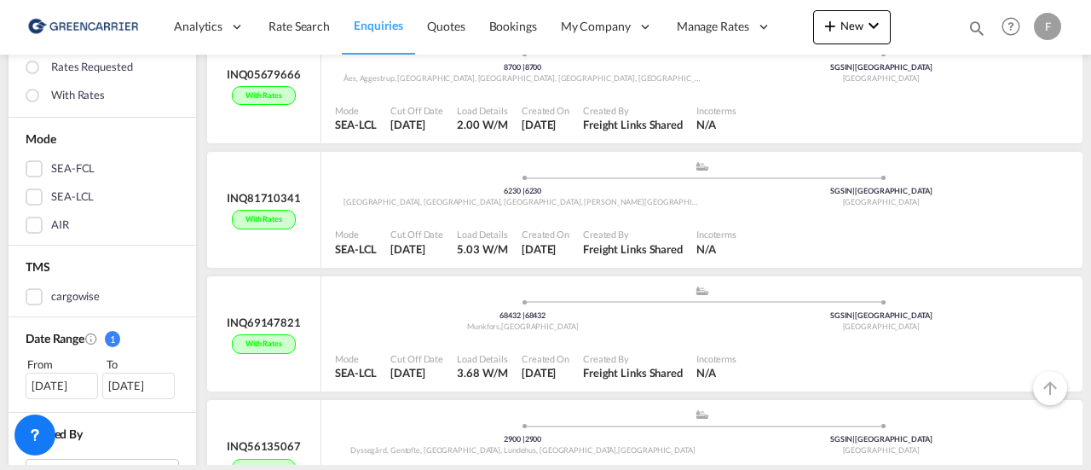
scroll to position [393, 0]
click at [305, 25] on span "Rate Search" at bounding box center [298, 26] width 61 height 14
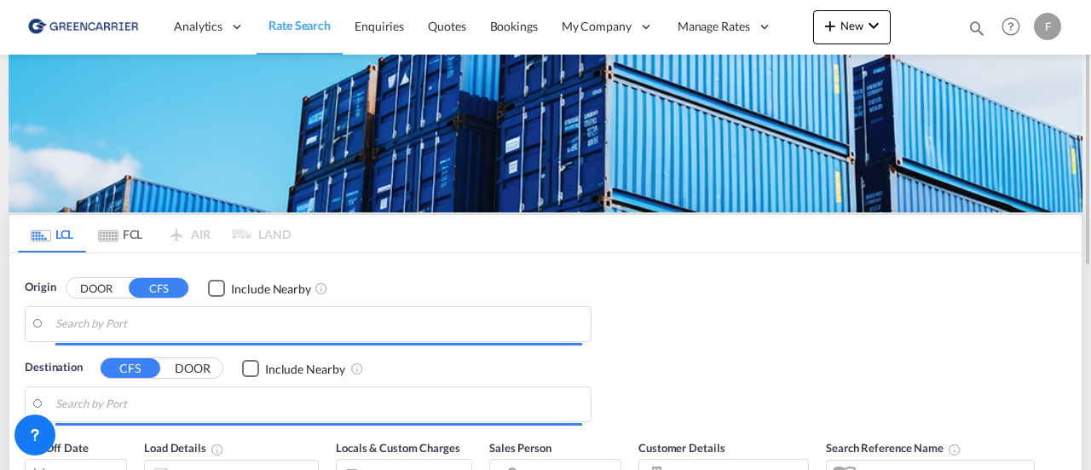
type input "SE-11123, Stockholm, Stockholm"
type input "Singapore, SGSIN"
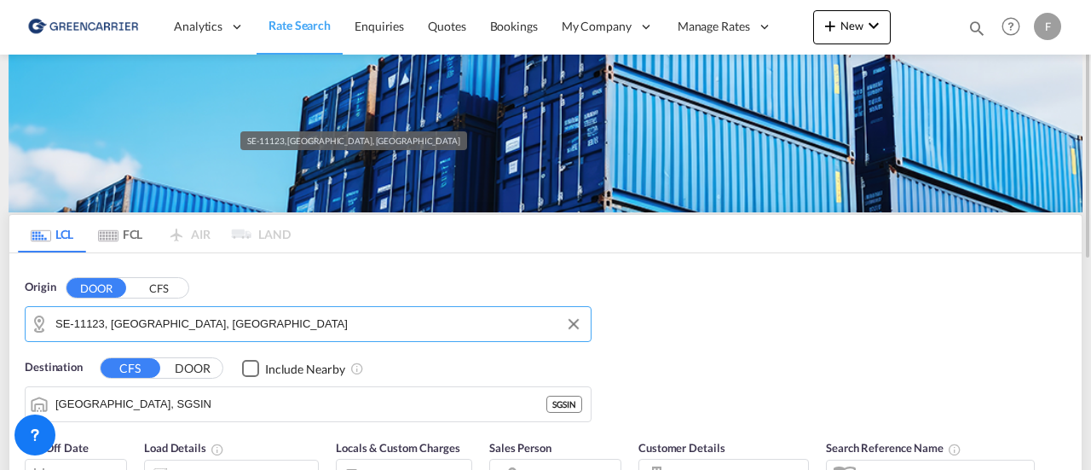
click at [290, 326] on input "SE-11123, Stockholm, Stockholm" at bounding box center [318, 324] width 527 height 26
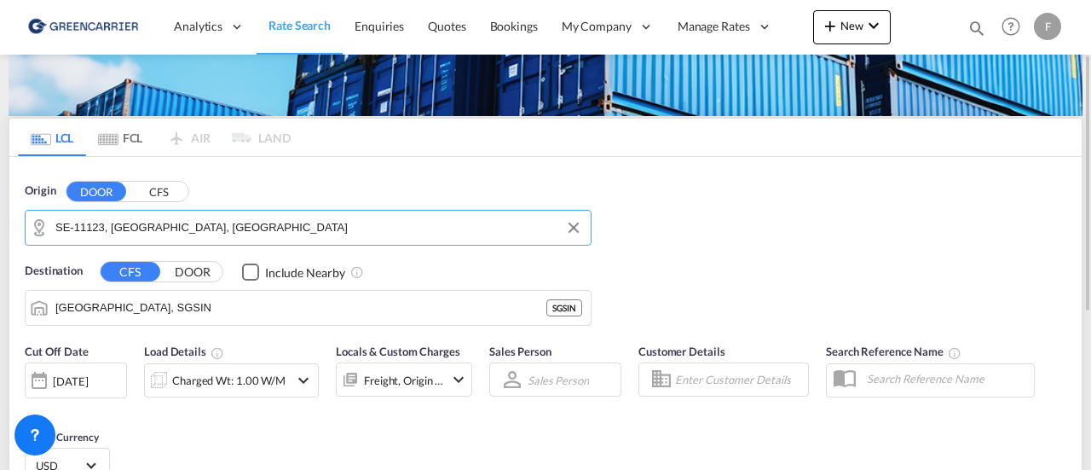
scroll to position [97, 0]
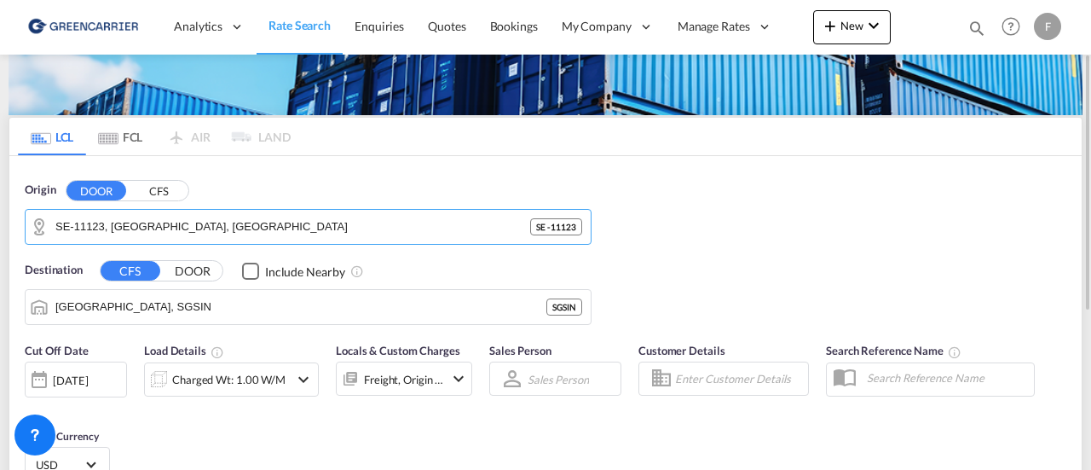
click at [699, 371] on input "Enter Customer Details" at bounding box center [739, 379] width 128 height 26
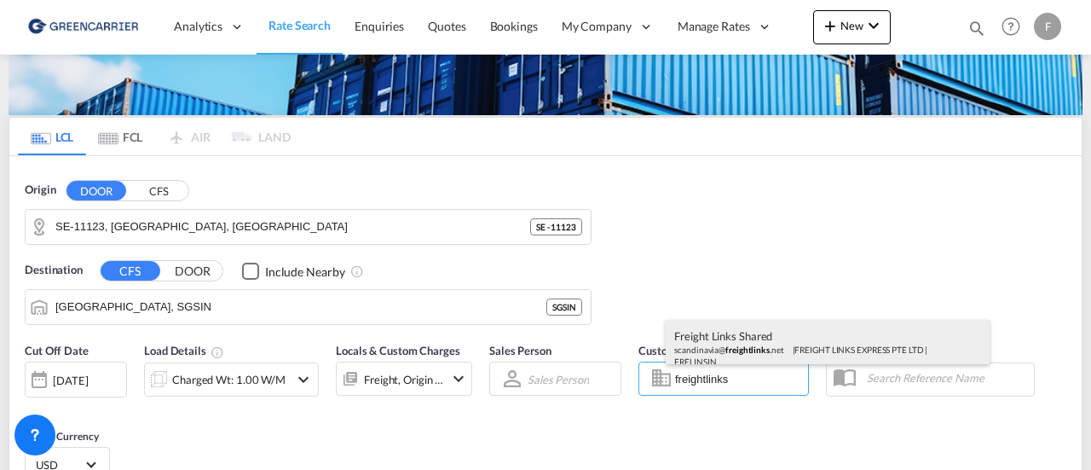
click at [732, 350] on div "Freight Links Shared scandinavia@ freightlinks .net | FREIGHT LINKS EXPRESS PTE…" at bounding box center [828, 348] width 324 height 56
type input "FREIGHT LINKS EXPRESS PTE LTD, Freight Links Shared, scandinavia@freightlinks.n…"
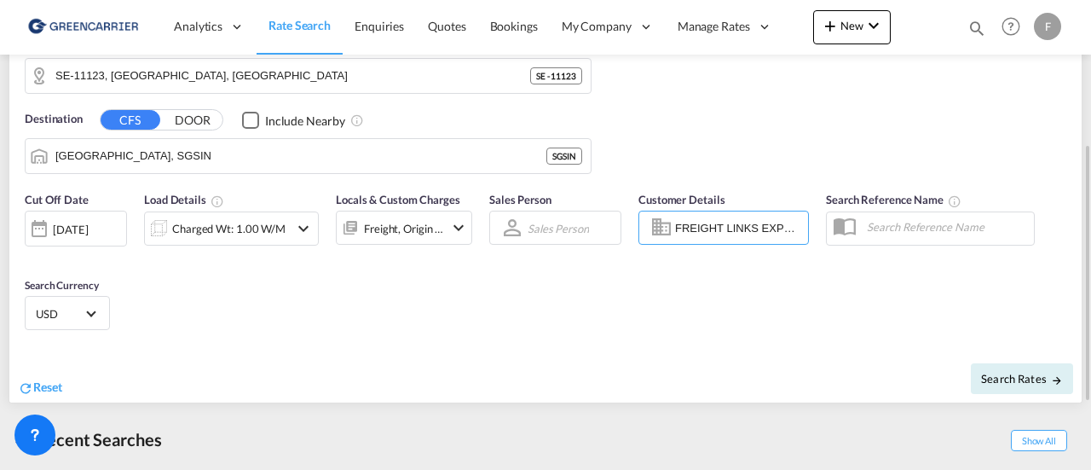
scroll to position [251, 0]
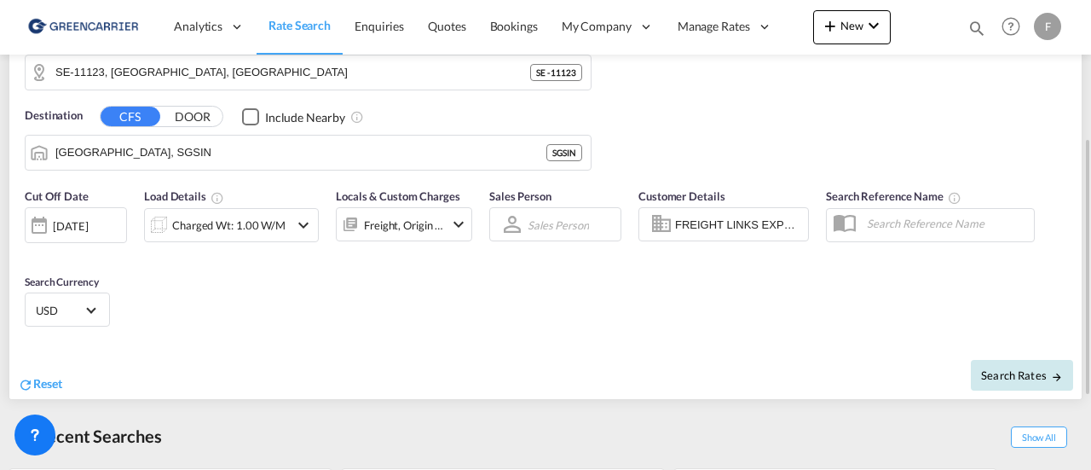
click at [1005, 371] on span "Search Rates" at bounding box center [1022, 375] width 82 height 14
type input "11123 to SGSIN / 7 Oct 2025"
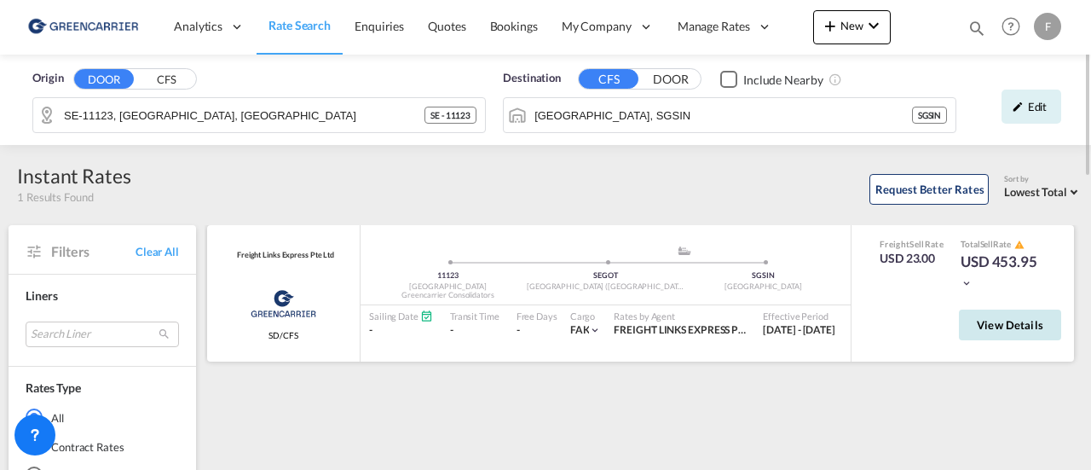
click at [985, 318] on button "View Details" at bounding box center [1010, 324] width 102 height 31
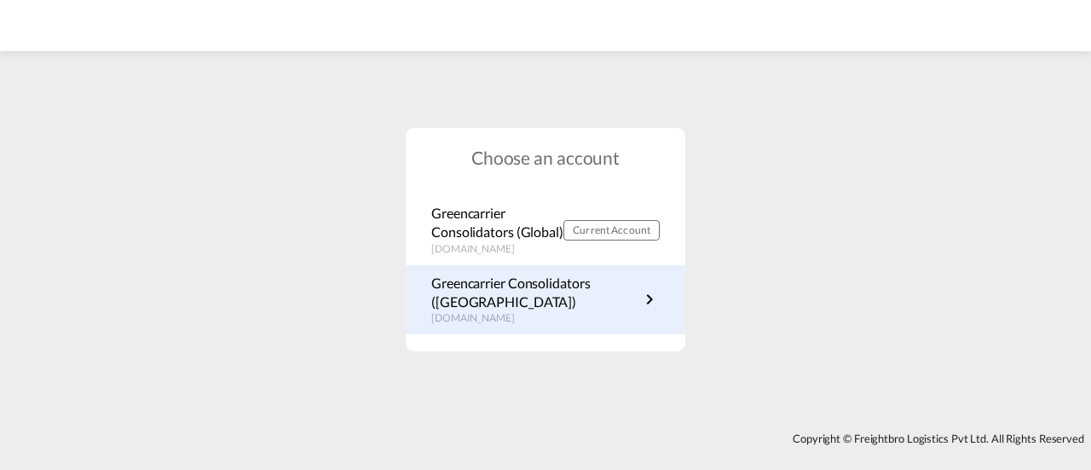
click at [474, 285] on p "Greencarrier Consolidators ([GEOGRAPHIC_DATA])" at bounding box center [535, 293] width 208 height 38
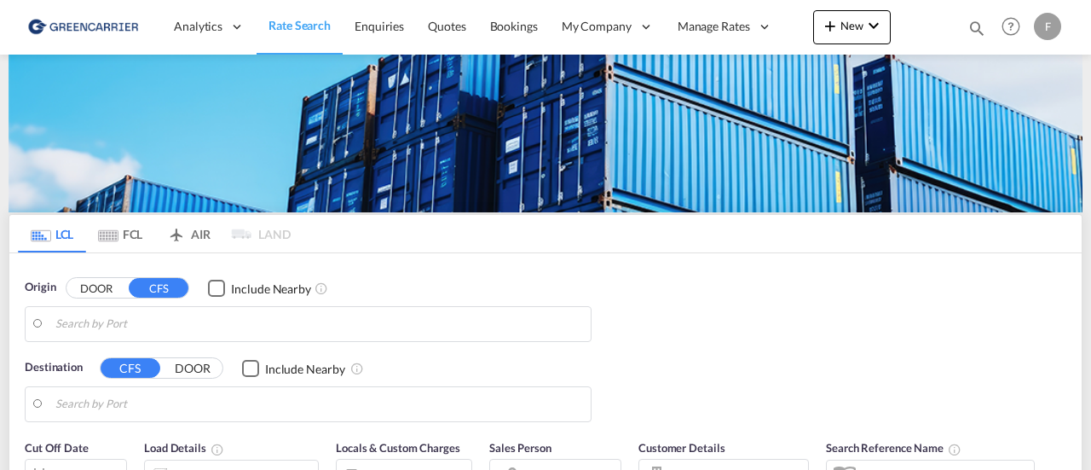
type input "[GEOGRAPHIC_DATA] ([GEOGRAPHIC_DATA]), [GEOGRAPHIC_DATA]"
type input "Santos, BRSSZ"
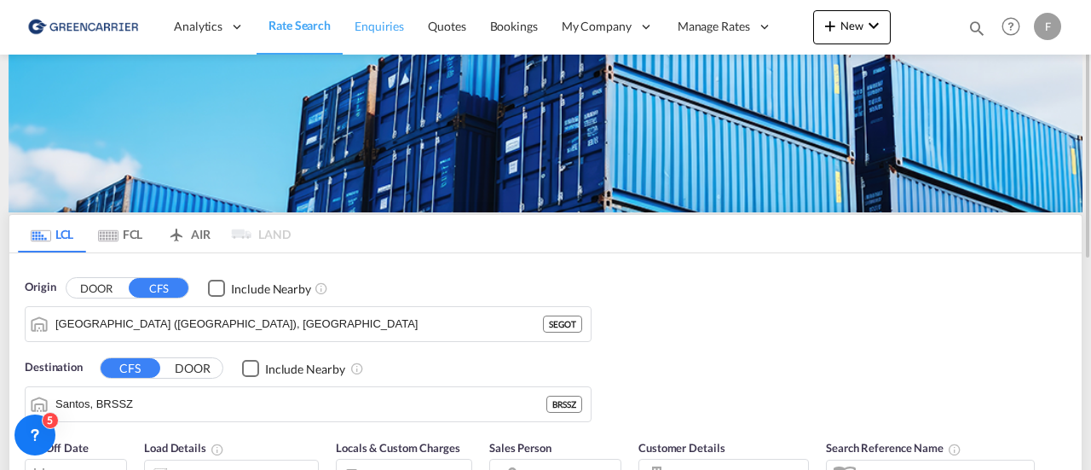
click at [377, 32] on span "Enquiries" at bounding box center [378, 26] width 49 height 14
